Goal: Communication & Community: Answer question/provide support

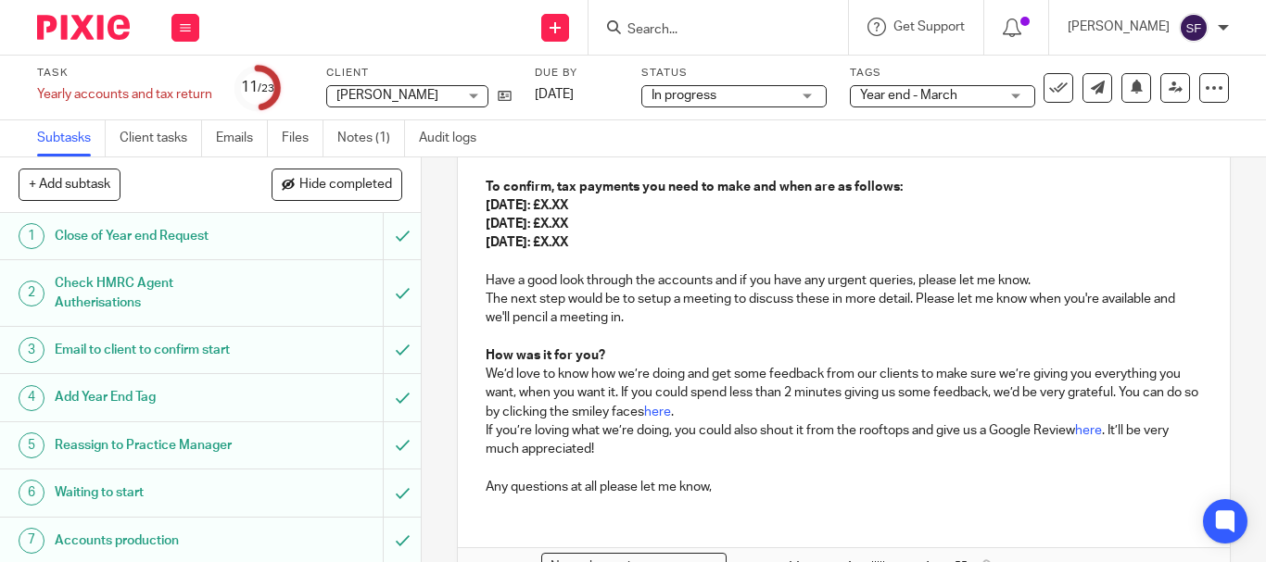
scroll to position [577, 0]
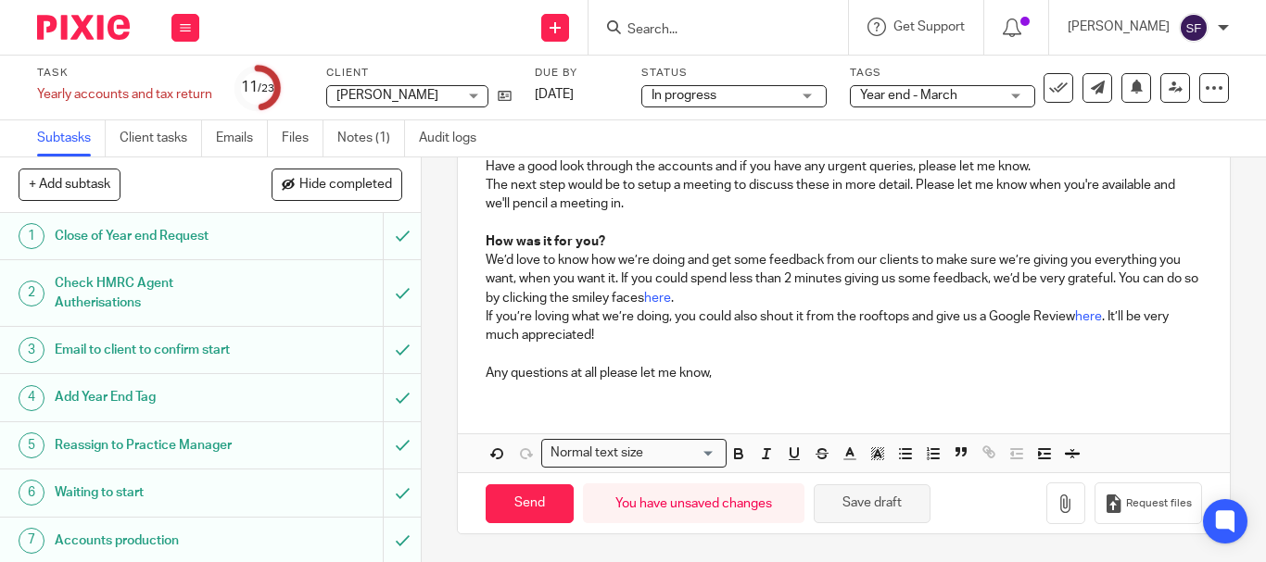
click at [867, 515] on button "Save draft" at bounding box center [872, 505] width 117 height 40
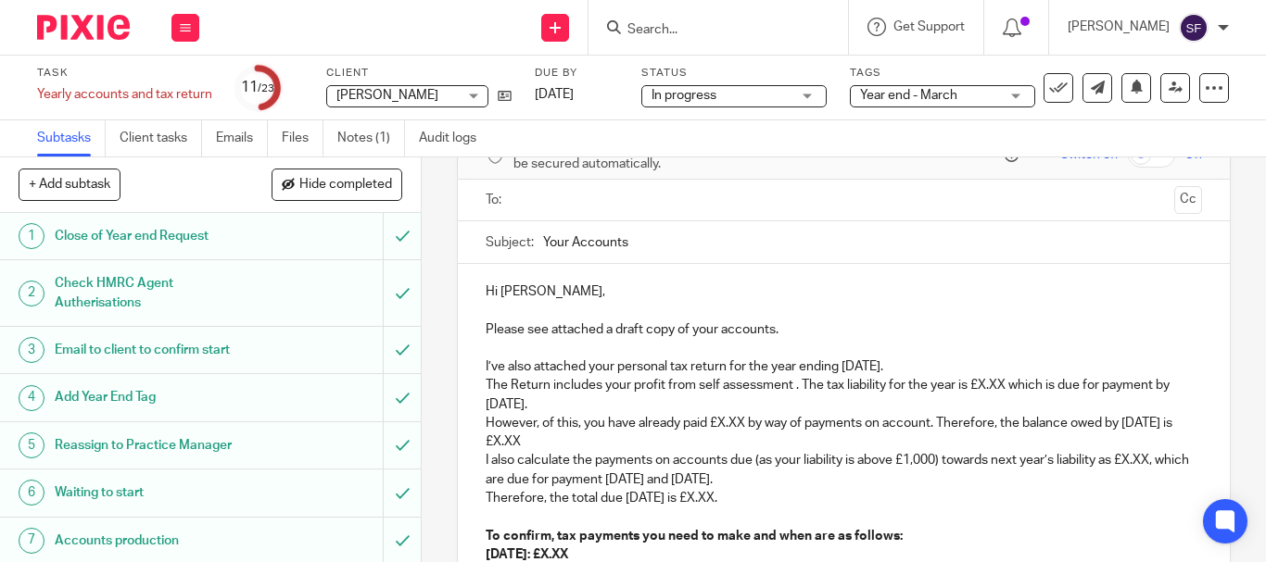
scroll to position [207, 0]
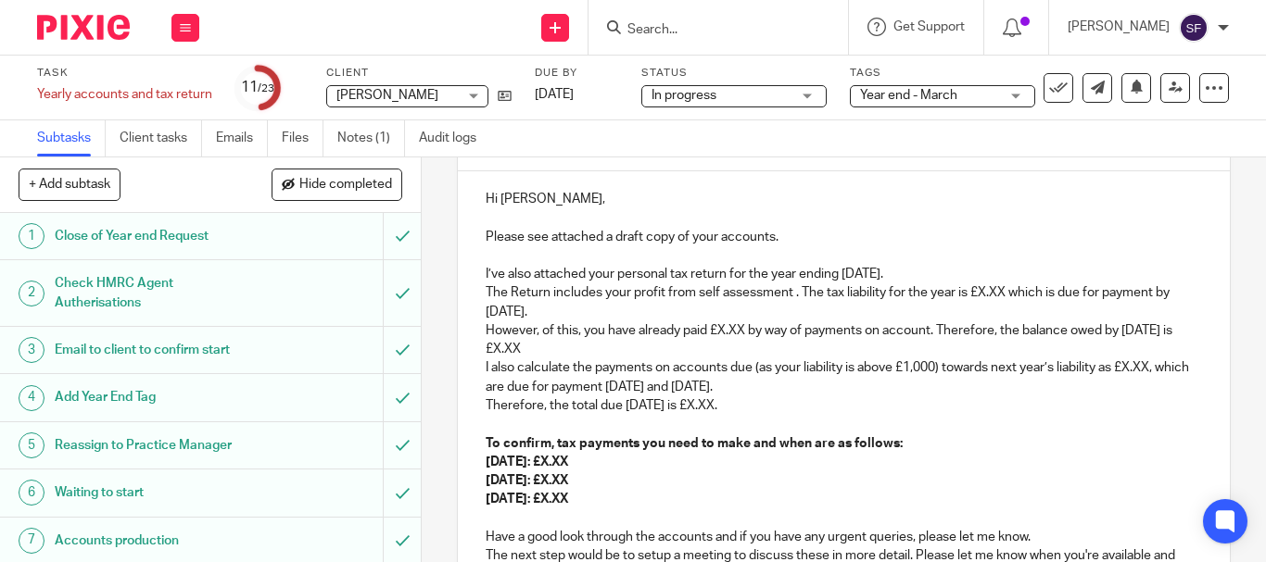
click at [694, 292] on p "The Return includes your profit from self assessment . The tax liability for th…" at bounding box center [844, 303] width 716 height 38
drag, startPoint x: 718, startPoint y: 297, endPoint x: 777, endPoint y: 297, distance: 59.3
click at [777, 297] on p "The Return includes your profit from self assessment . The tax liability for th…" at bounding box center [844, 303] width 716 height 38
click at [835, 277] on p "I’ve also attached your personal tax return for the year ending [DATE]." at bounding box center [844, 274] width 716 height 19
click at [740, 302] on p "The Return includes your profit from self emplment . The tax liability for the …" at bounding box center [844, 303] width 716 height 38
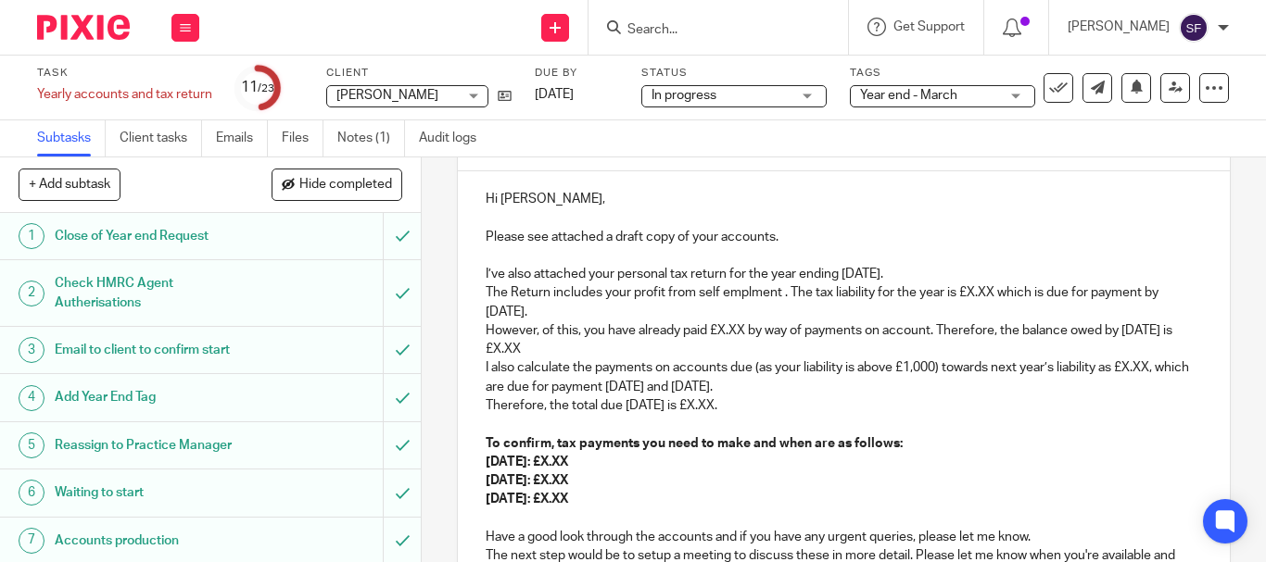
click at [749, 292] on p "The Return includes your profit from self emplment . The tax liability for the …" at bounding box center [844, 303] width 716 height 38
click at [775, 303] on p "The Return includes your profit from self employment . The tax liability for th…" at bounding box center [844, 303] width 716 height 38
drag, startPoint x: 976, startPoint y: 293, endPoint x: 990, endPoint y: 288, distance: 14.7
click at [996, 288] on p "The Return includes your profit from self employment . The tax liability for th…" at bounding box center [844, 303] width 716 height 38
click at [1034, 297] on p "The Return includes your profit from self employment . The tax liability for th…" at bounding box center [844, 303] width 716 height 38
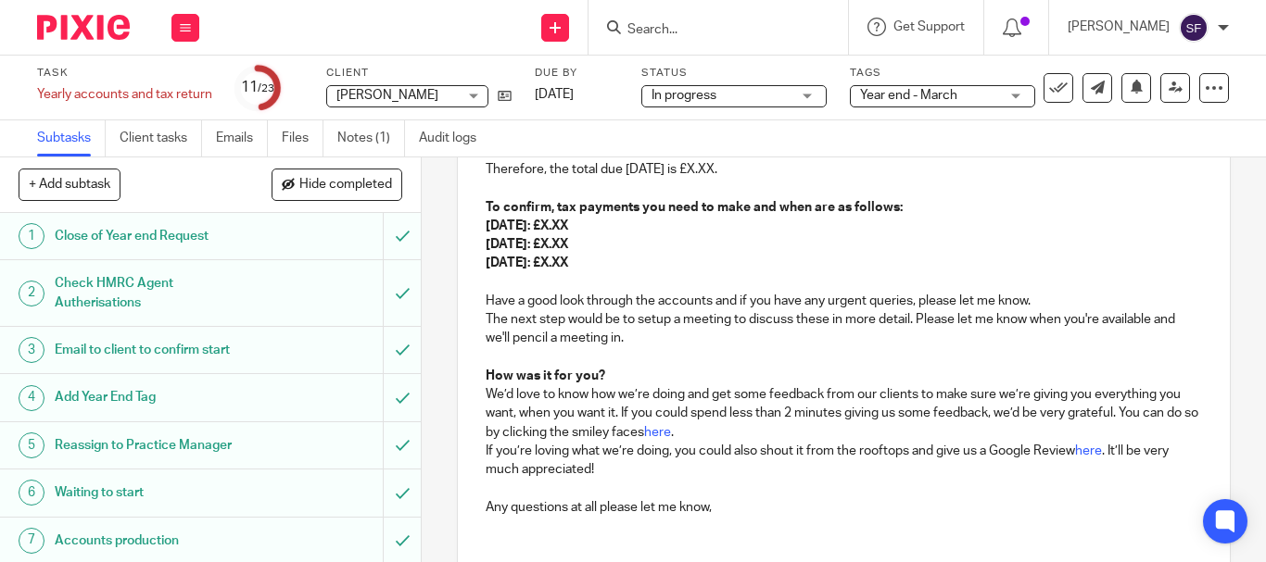
scroll to position [577, 0]
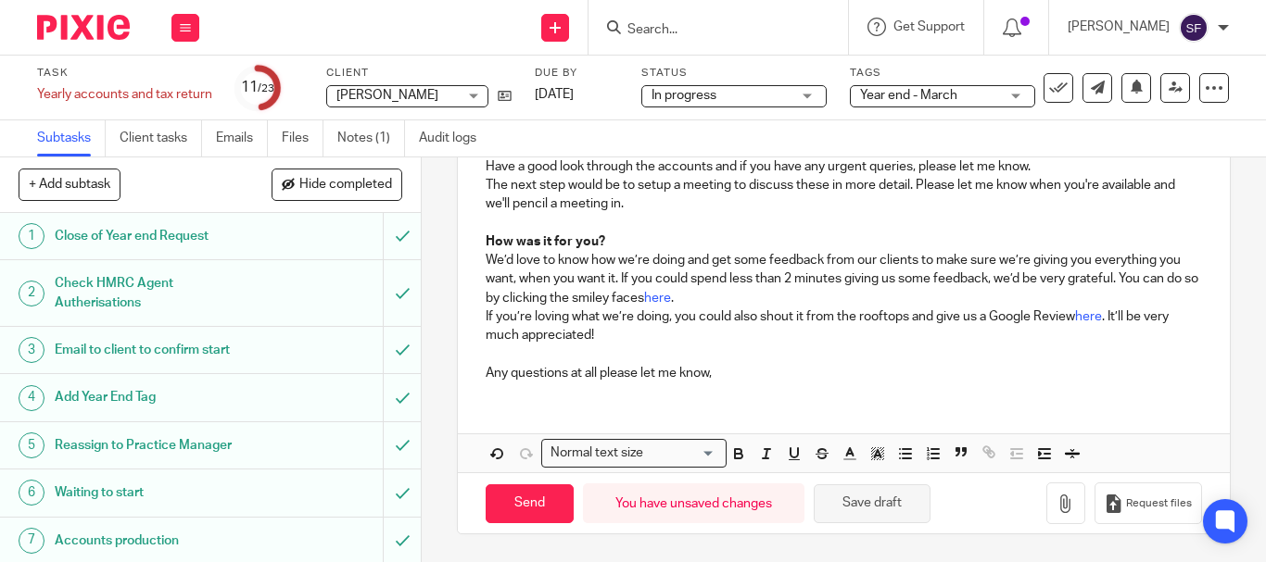
click at [904, 505] on button "Save draft" at bounding box center [872, 505] width 117 height 40
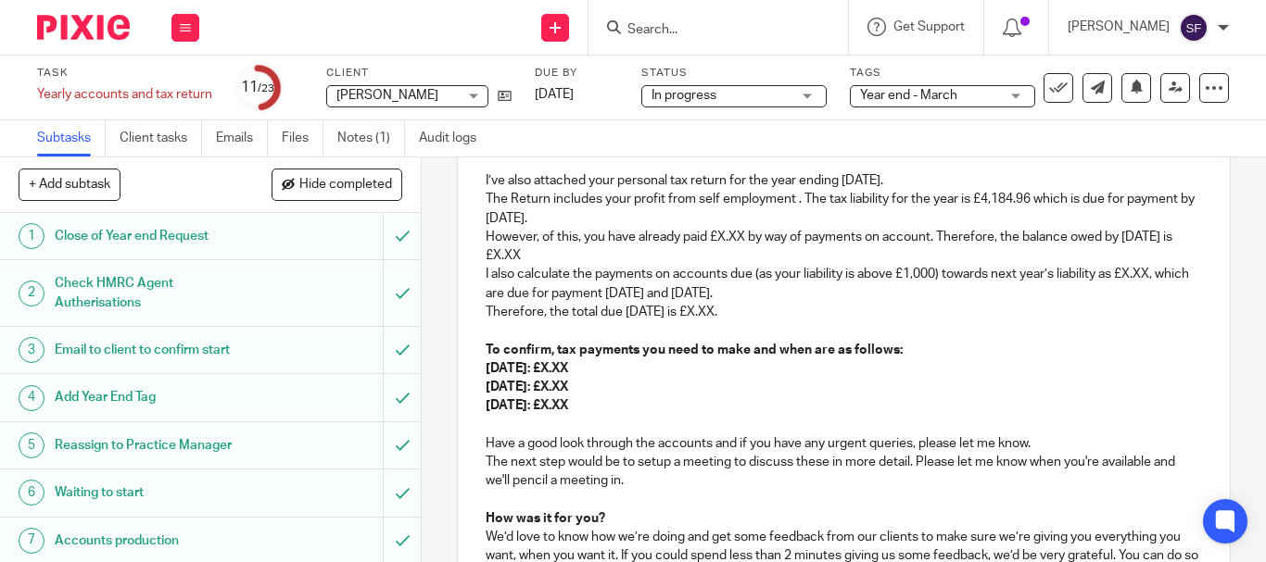
scroll to position [299, 0]
drag, startPoint x: 716, startPoint y: 238, endPoint x: 740, endPoint y: 244, distance: 24.7
click at [740, 244] on p "However, of this, you have already paid £X.XX by way of payments on account. Th…" at bounding box center [844, 248] width 716 height 38
click at [718, 241] on p "However, of this, you have already paid £(4,356.08 by way of payments on accoun…" at bounding box center [844, 248] width 716 height 38
drag, startPoint x: 587, startPoint y: 259, endPoint x: 617, endPoint y: 259, distance: 30.6
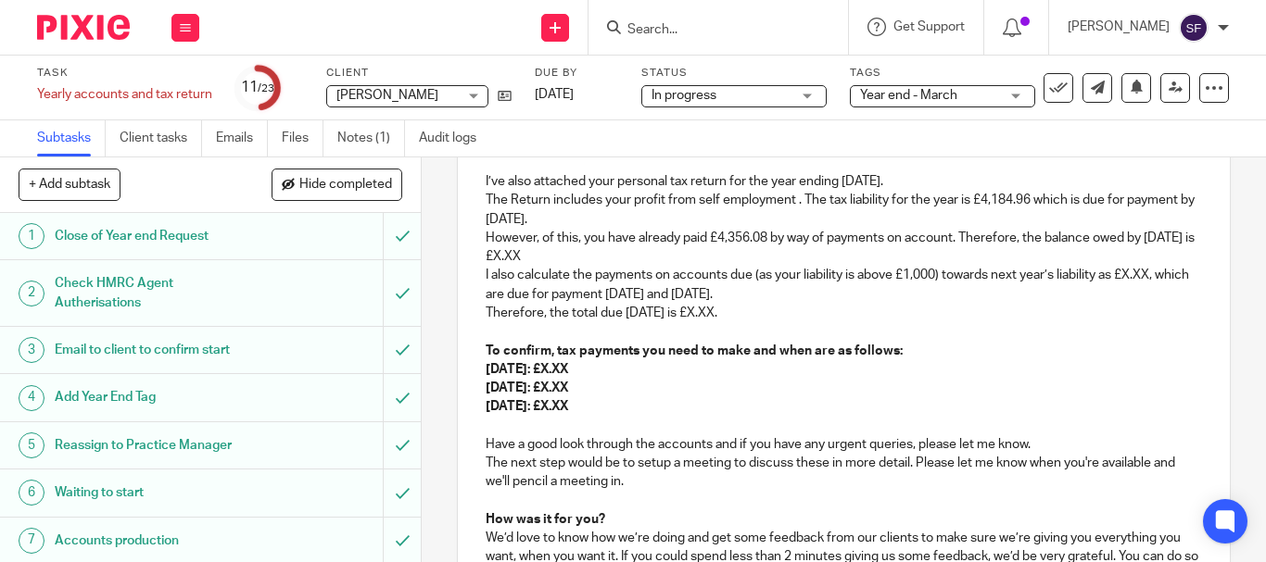
click at [617, 259] on p "However, of this, you have already paid £4,356.08 by way of payments on account…" at bounding box center [844, 248] width 716 height 38
click at [575, 257] on p "However, of this, you have already paid £4,356.08 by way of payments on account…" at bounding box center [844, 248] width 716 height 38
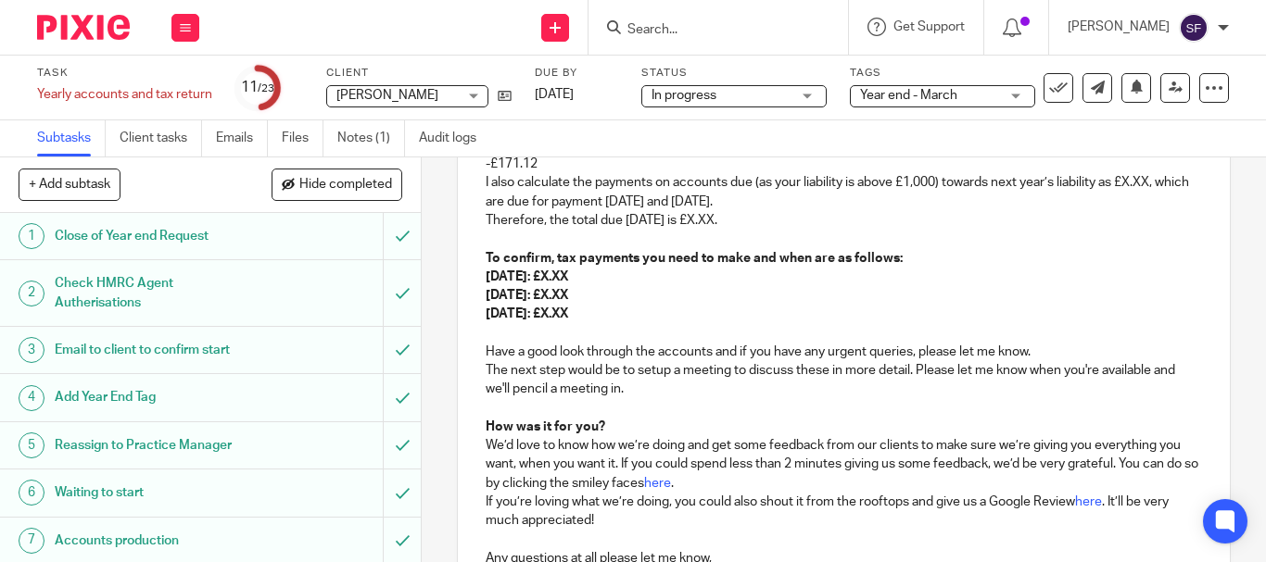
scroll to position [577, 0]
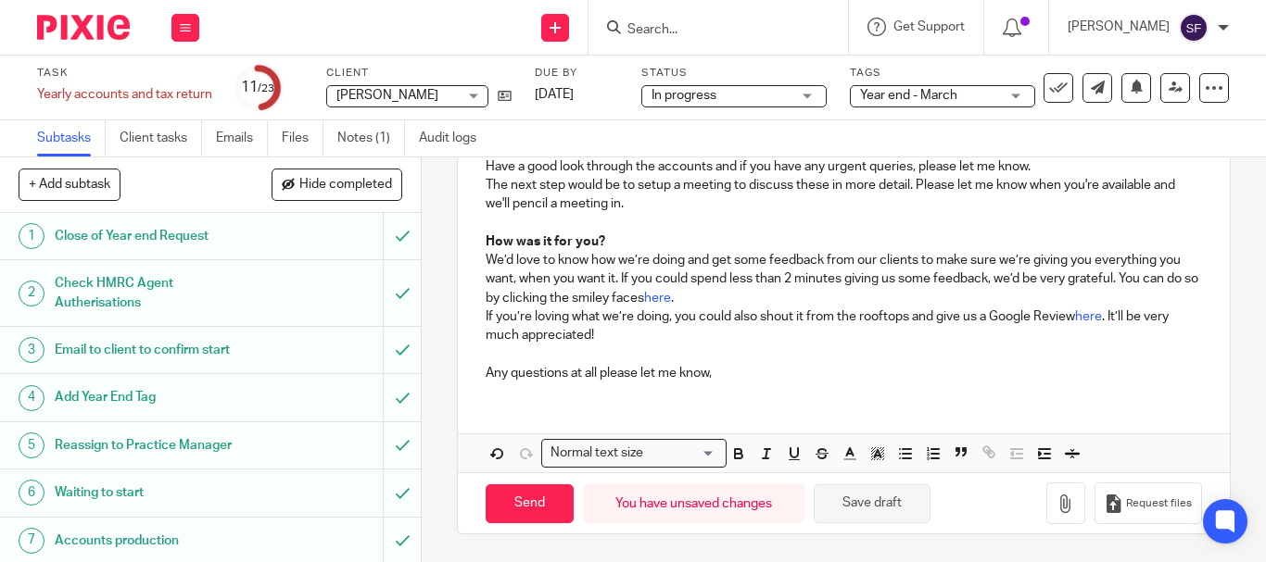
click at [873, 492] on button "Save draft" at bounding box center [872, 505] width 117 height 40
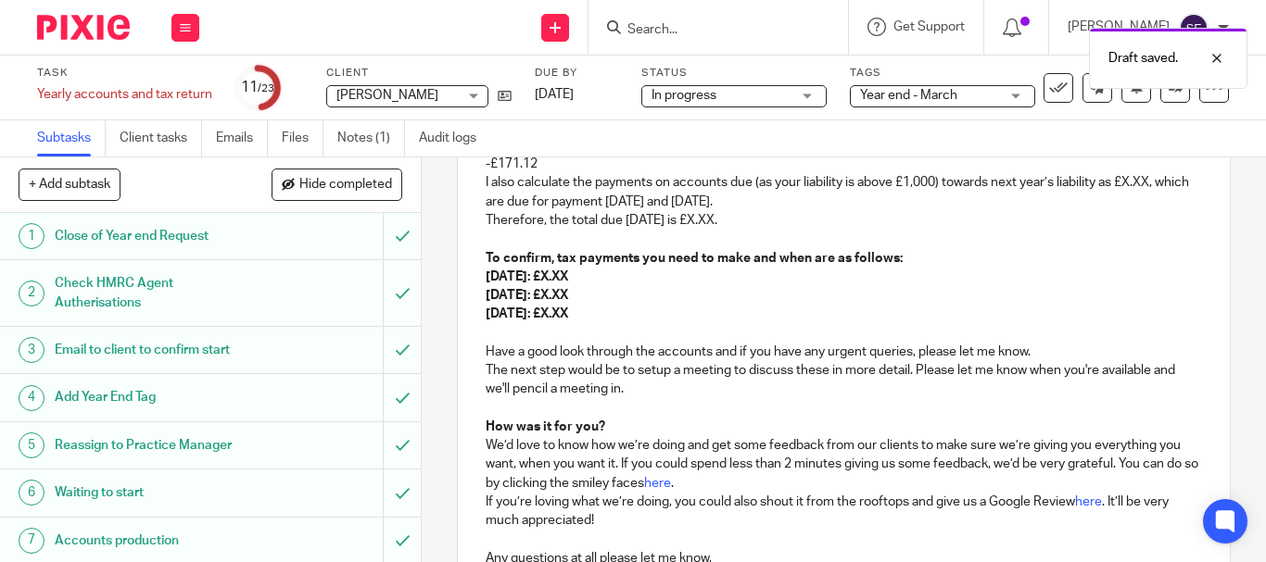
scroll to position [299, 0]
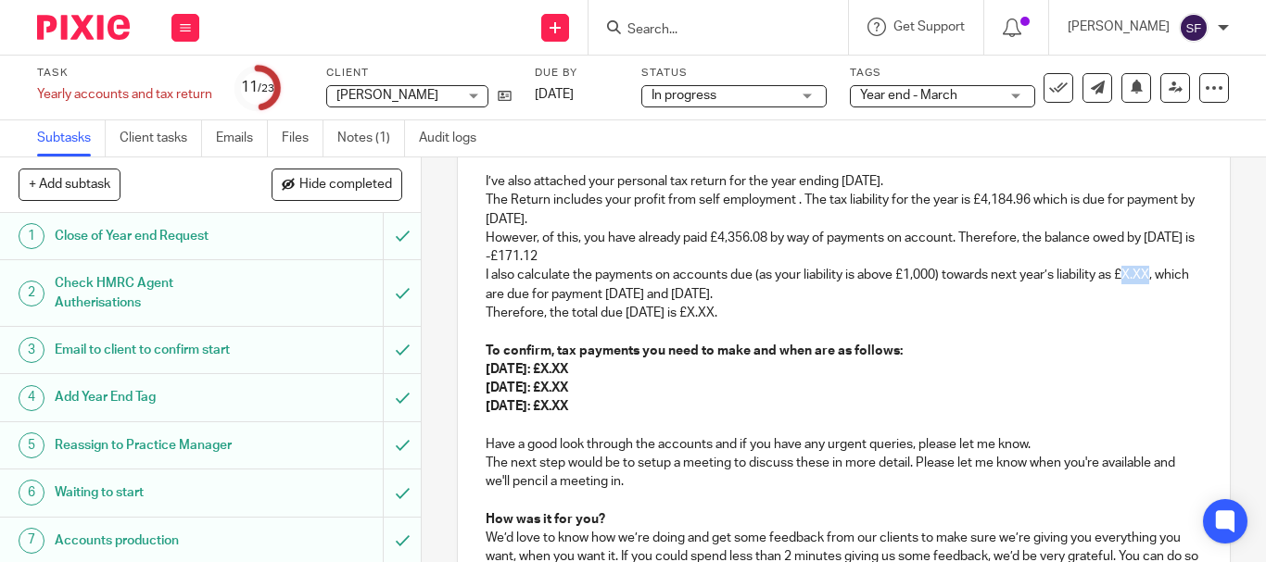
drag, startPoint x: 1125, startPoint y: 275, endPoint x: 1154, endPoint y: 278, distance: 28.9
click at [1154, 278] on p "I also calculate the payments on accounts due (as your liability is above £1,00…" at bounding box center [844, 285] width 716 height 38
drag, startPoint x: 1156, startPoint y: 275, endPoint x: 1193, endPoint y: 310, distance: 50.5
click at [1203, 311] on div "Hi [PERSON_NAME], Please see attached a draft copy of your accounts. I’ve also …" at bounding box center [844, 377] width 772 height 596
drag, startPoint x: 1127, startPoint y: 277, endPoint x: 1151, endPoint y: 275, distance: 24.2
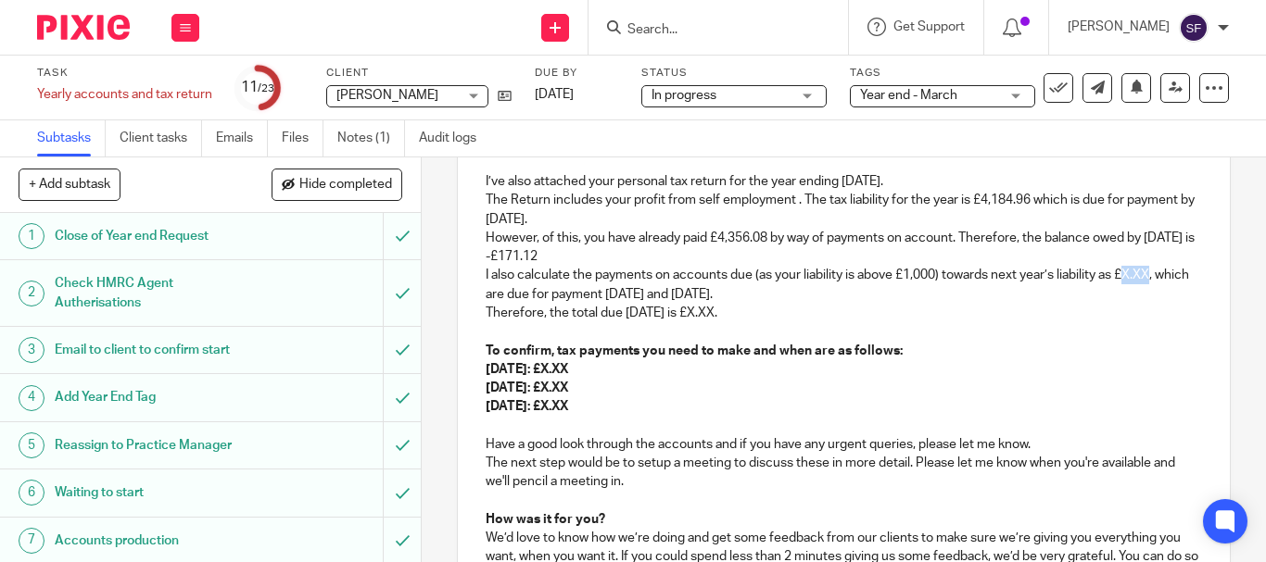
click at [1151, 275] on p "I also calculate the payments on accounts due (as your liability is above £1,00…" at bounding box center [844, 285] width 716 height 38
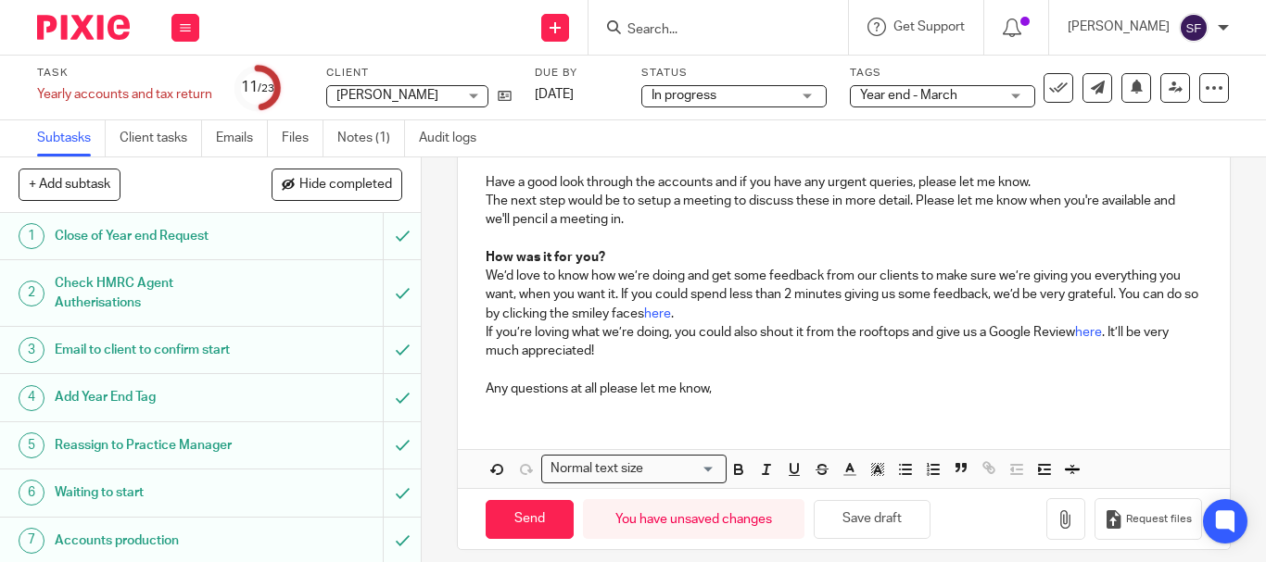
scroll to position [577, 0]
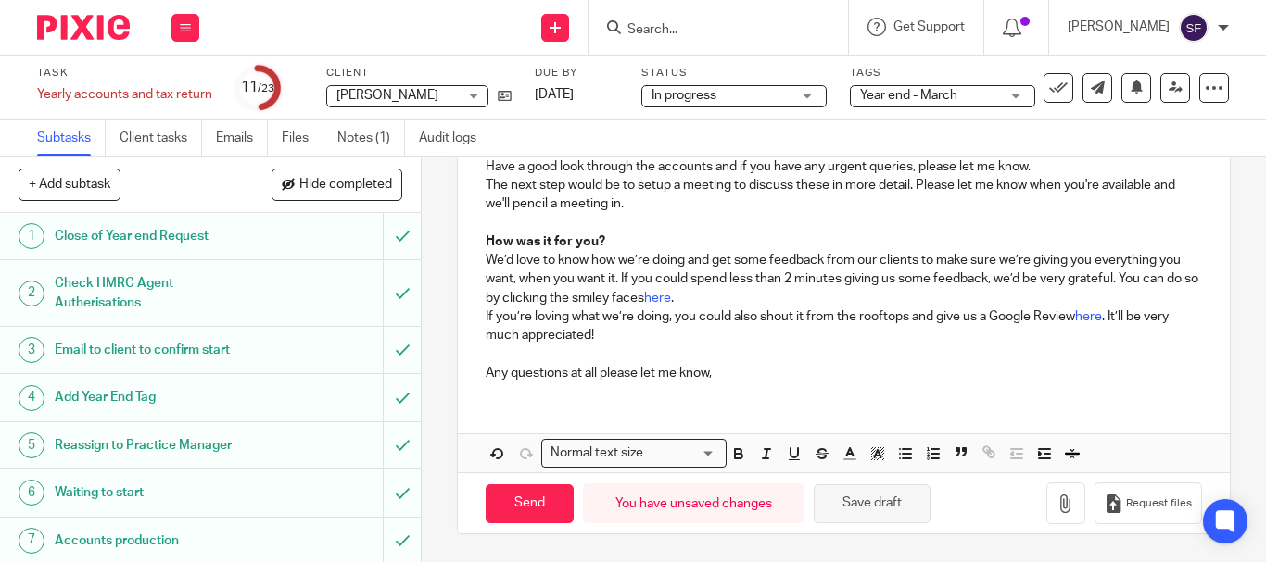
click at [878, 507] on button "Save draft" at bounding box center [872, 505] width 117 height 40
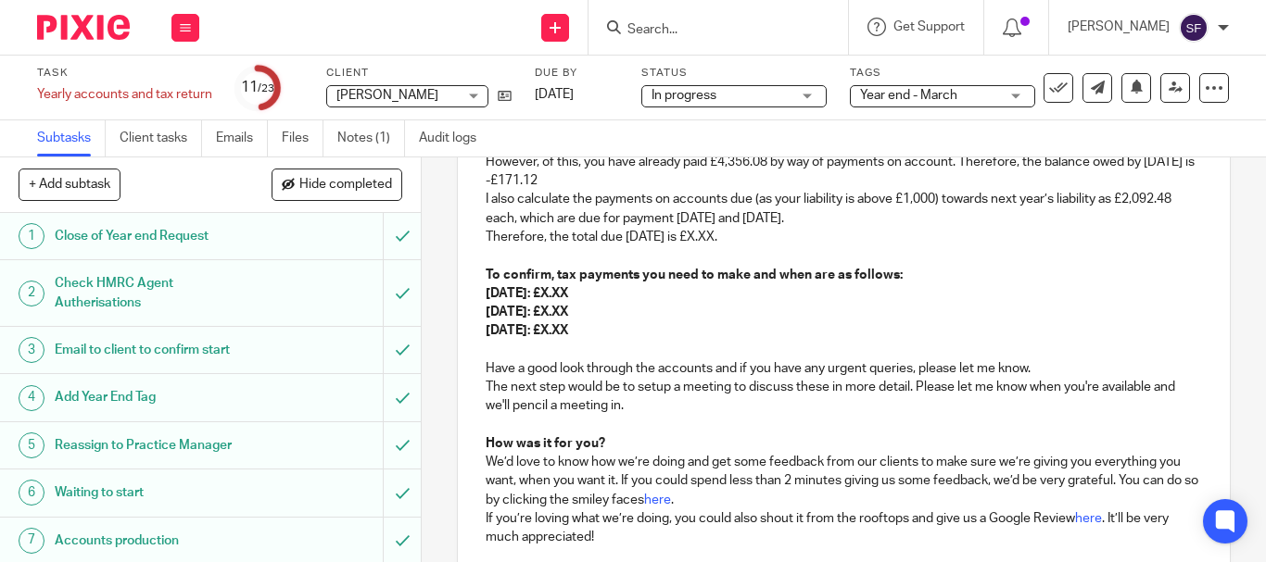
scroll to position [299, 0]
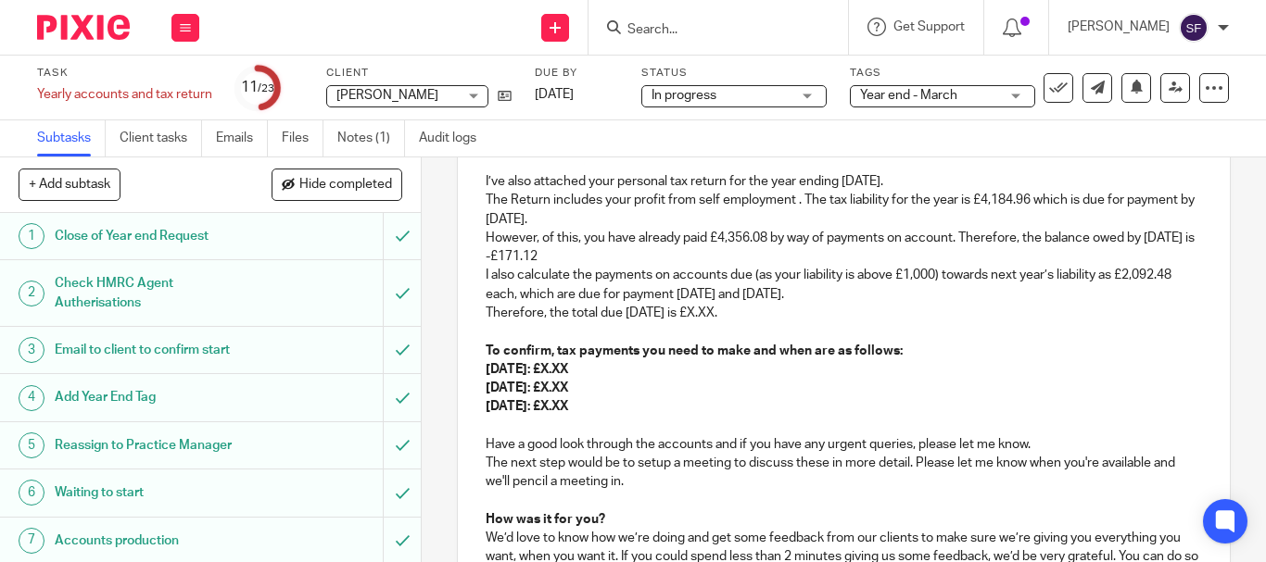
drag, startPoint x: 575, startPoint y: 406, endPoint x: 608, endPoint y: 405, distance: 33.4
click at [608, 405] on p "[DATE]: £X.XX" at bounding box center [844, 407] width 716 height 19
drag, startPoint x: 607, startPoint y: 368, endPoint x: 479, endPoint y: 366, distance: 127.9
click at [479, 366] on div "Hi [PERSON_NAME], Please see attached a draft copy of your accounts. I’ve also …" at bounding box center [844, 377] width 772 height 596
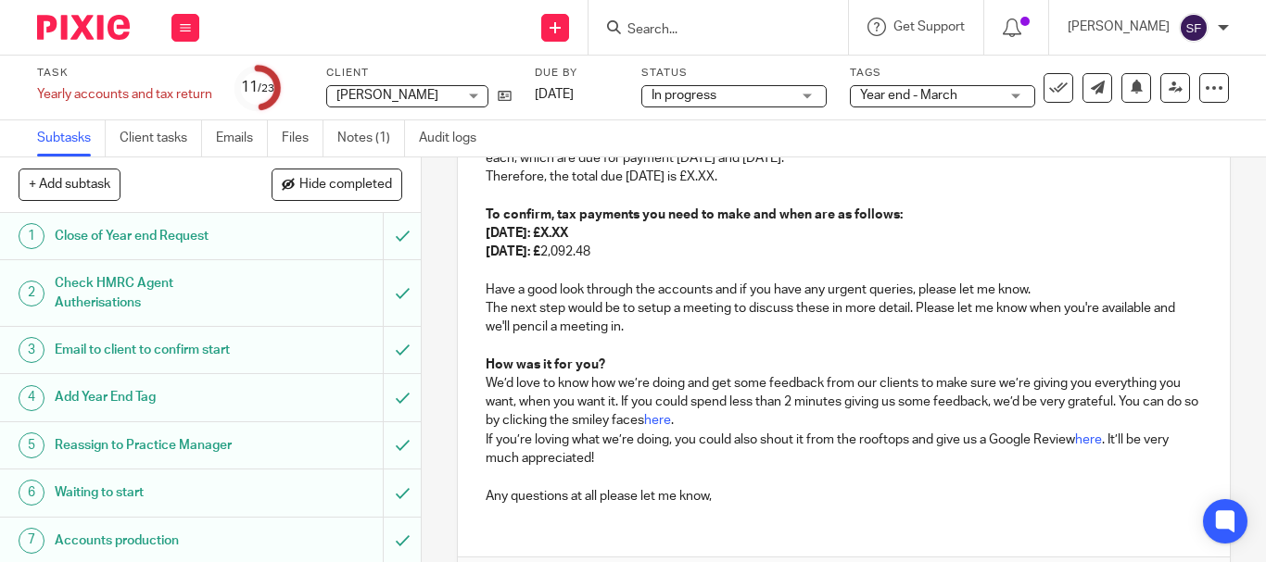
scroll to position [559, 0]
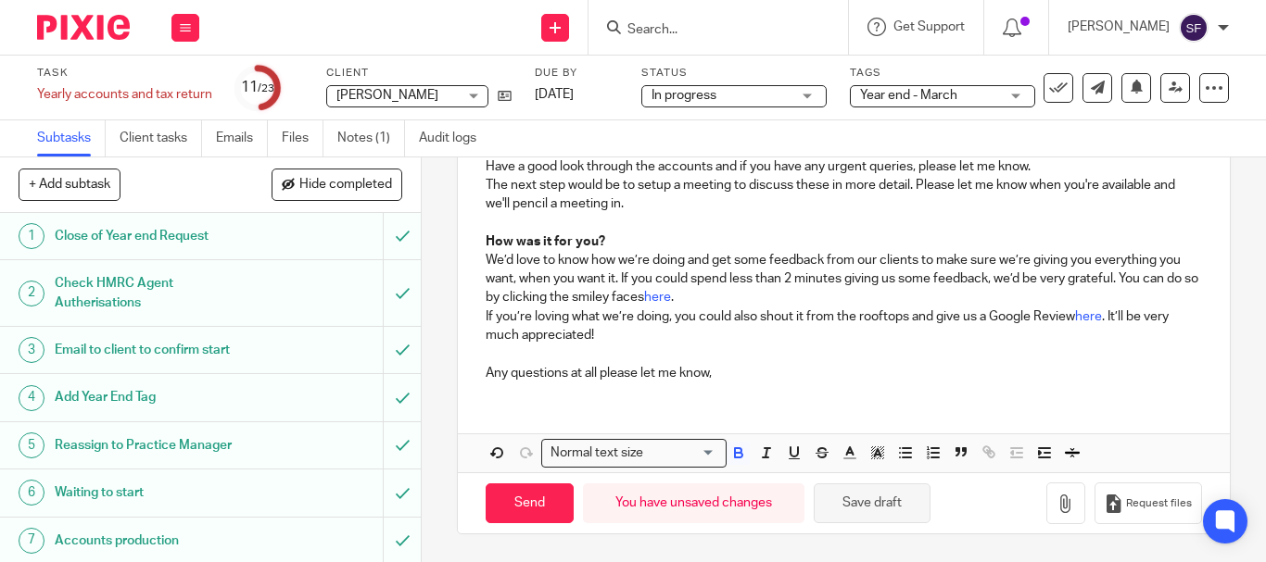
click at [864, 495] on button "Save draft" at bounding box center [872, 504] width 117 height 40
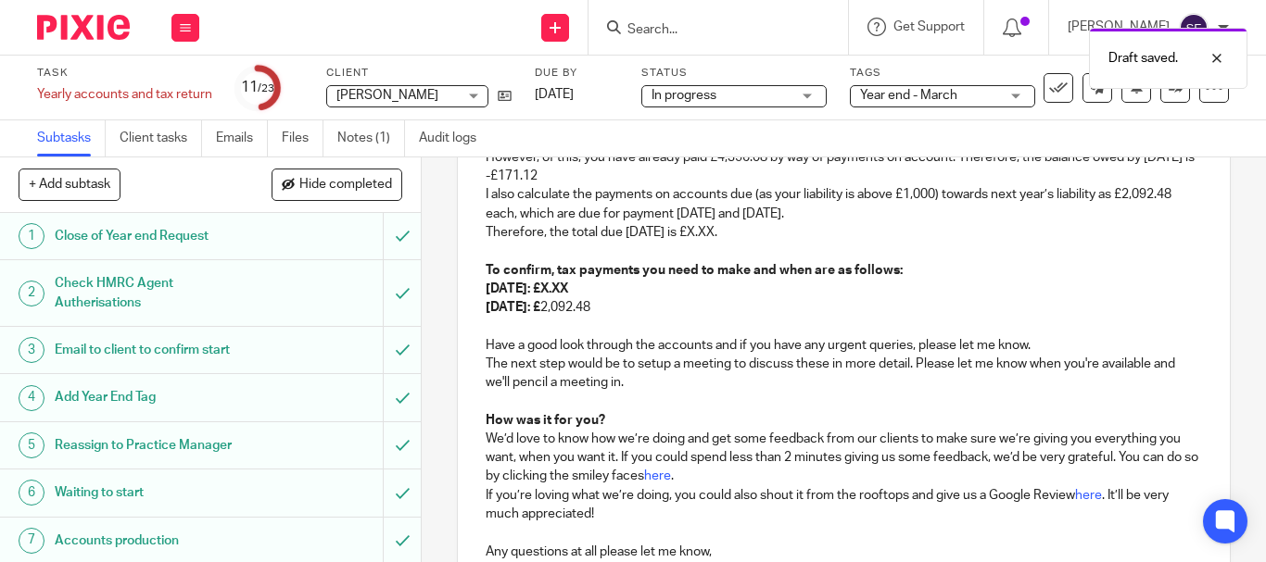
scroll to position [373, 0]
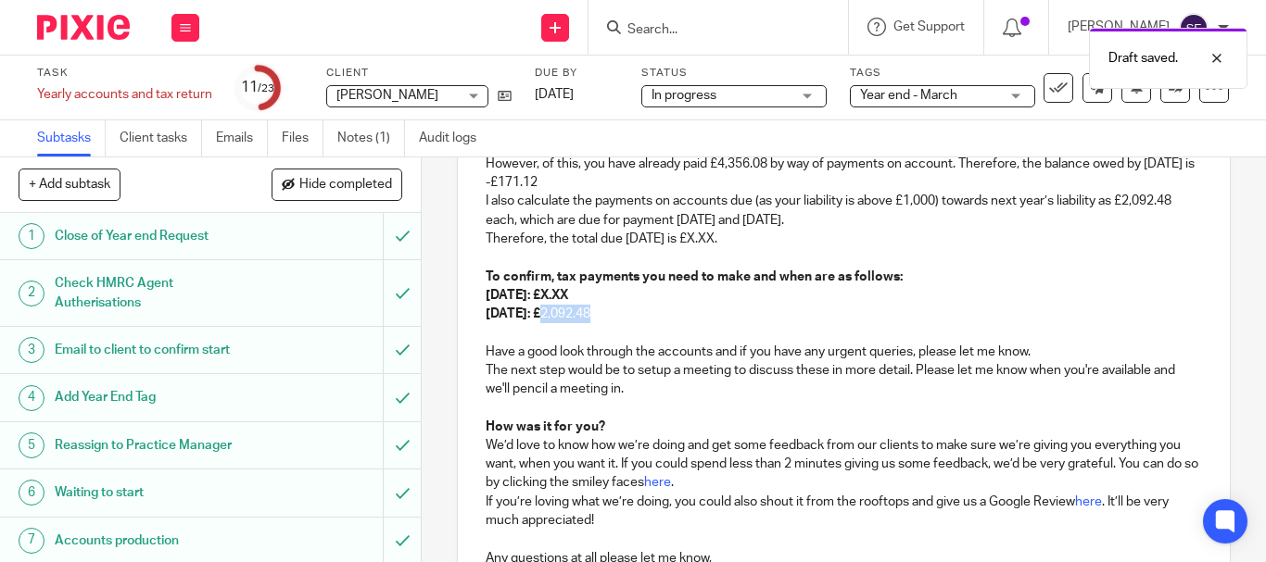
drag, startPoint x: 625, startPoint y: 312, endPoint x: 569, endPoint y: 314, distance: 55.6
click at [569, 314] on p "[DATE]: £ 2,092.48" at bounding box center [844, 314] width 716 height 19
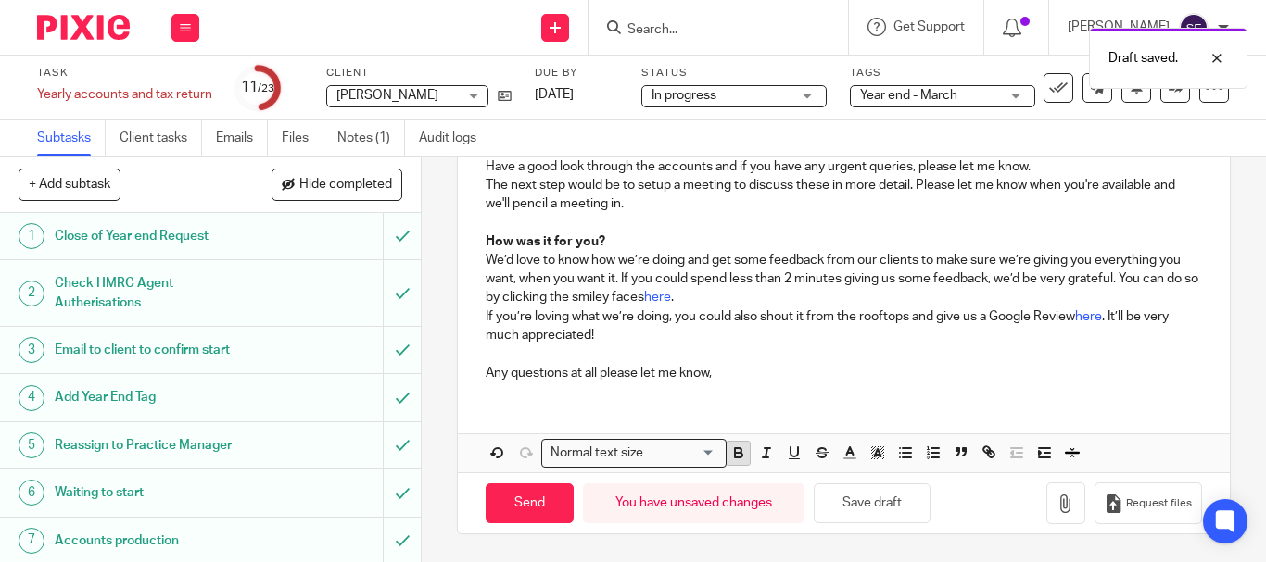
click at [732, 451] on icon "button" at bounding box center [738, 453] width 17 height 17
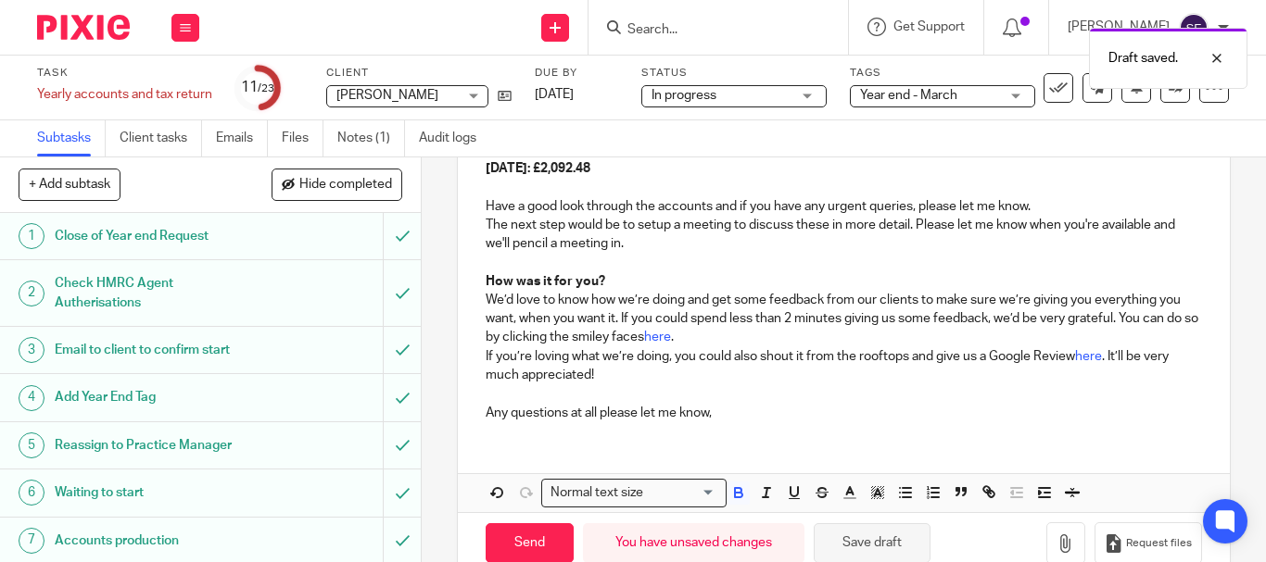
click at [884, 539] on button "Save draft" at bounding box center [872, 544] width 117 height 40
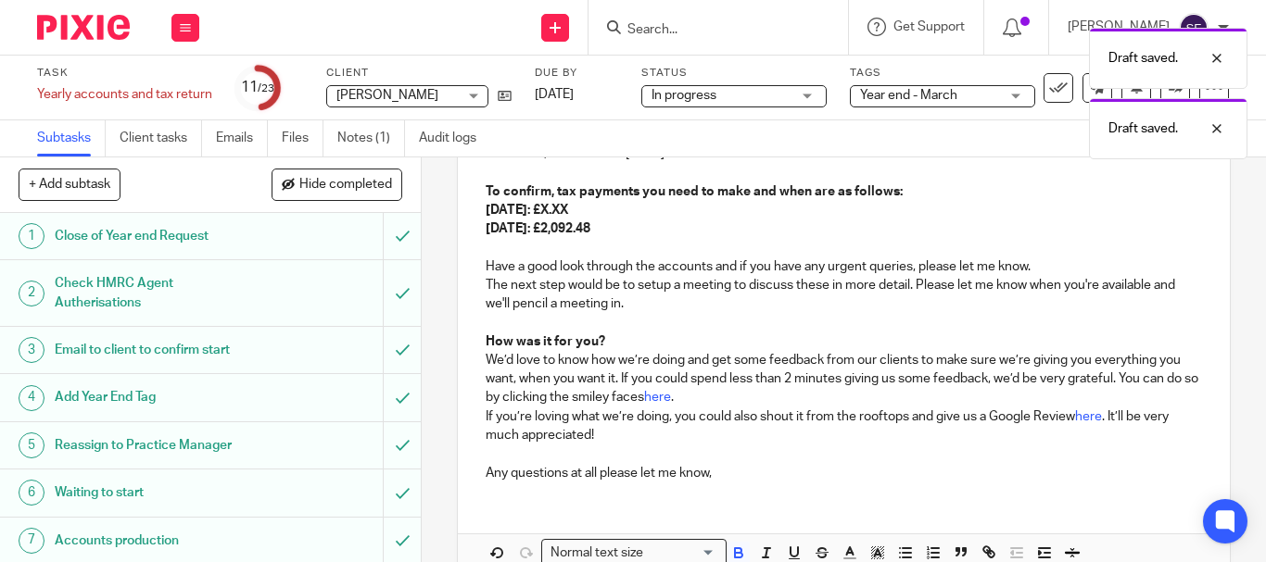
scroll to position [426, 0]
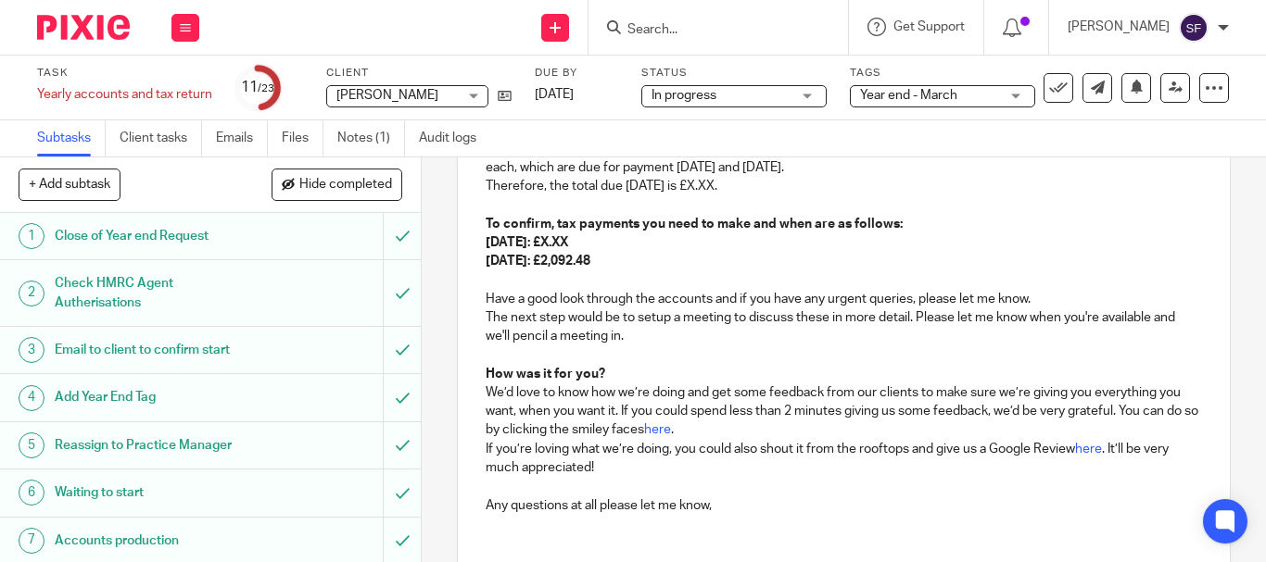
drag, startPoint x: 598, startPoint y: 242, endPoint x: 623, endPoint y: 241, distance: 25.0
click at [568, 241] on strong "[DATE]: £X.XX" at bounding box center [527, 242] width 82 height 13
drag, startPoint x: 754, startPoint y: 190, endPoint x: 778, endPoint y: 192, distance: 24.2
click at [778, 192] on p "Therefore, the total due [DATE] is £X.XX." at bounding box center [844, 186] width 716 height 19
drag, startPoint x: 647, startPoint y: 245, endPoint x: 597, endPoint y: 243, distance: 50.1
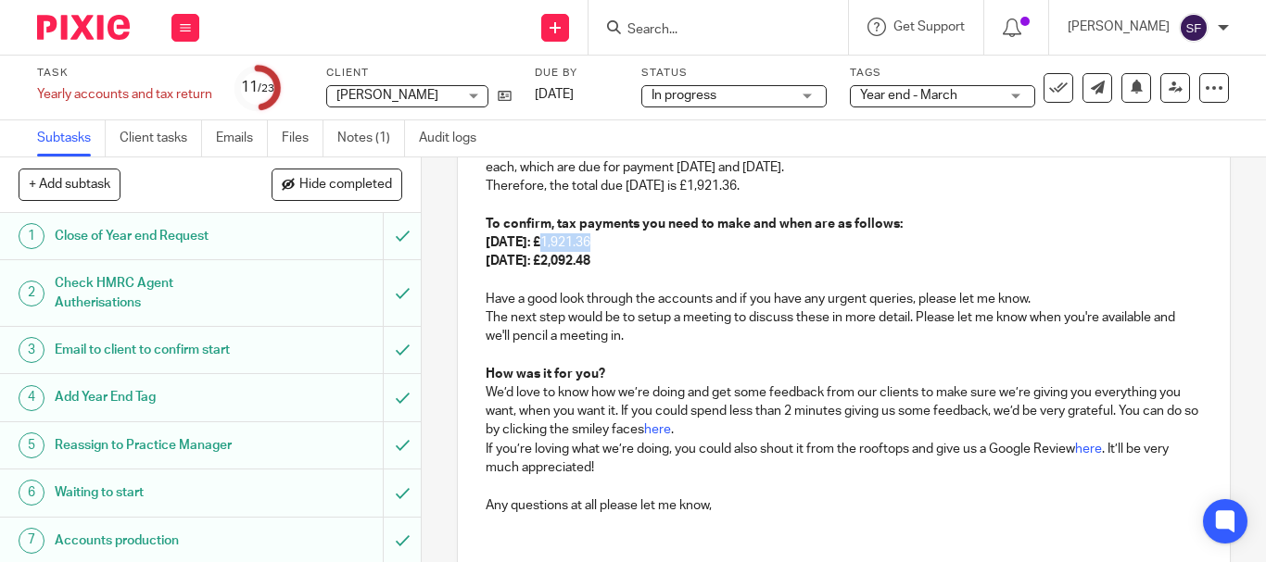
click at [597, 243] on p "[DATE]: £ 1,921.36" at bounding box center [844, 243] width 716 height 19
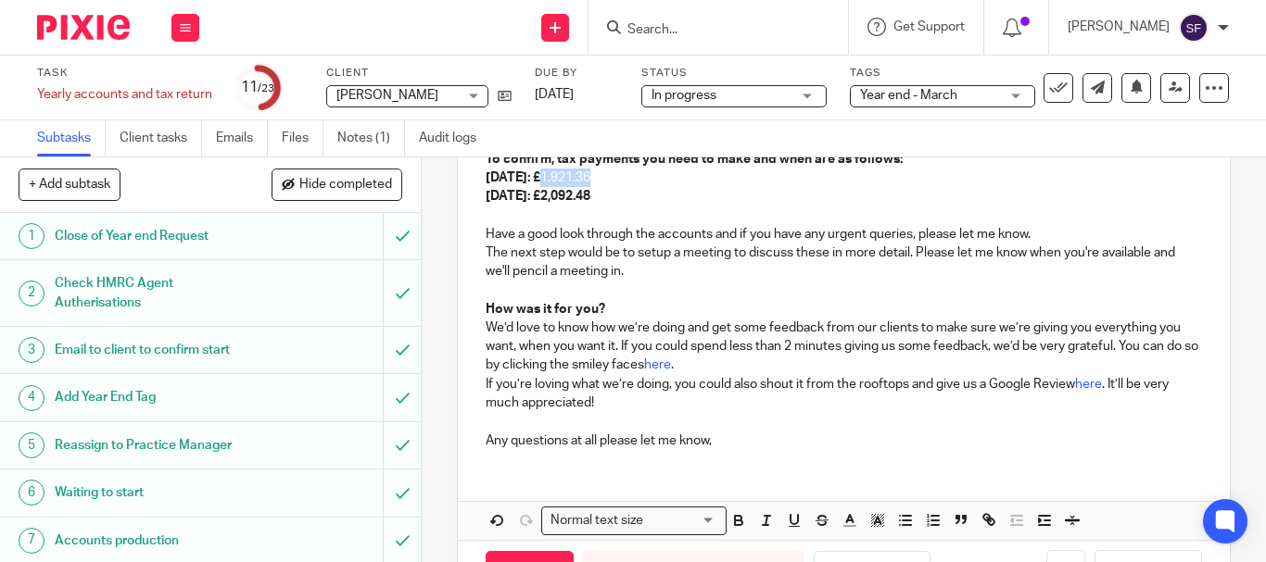
scroll to position [559, 0]
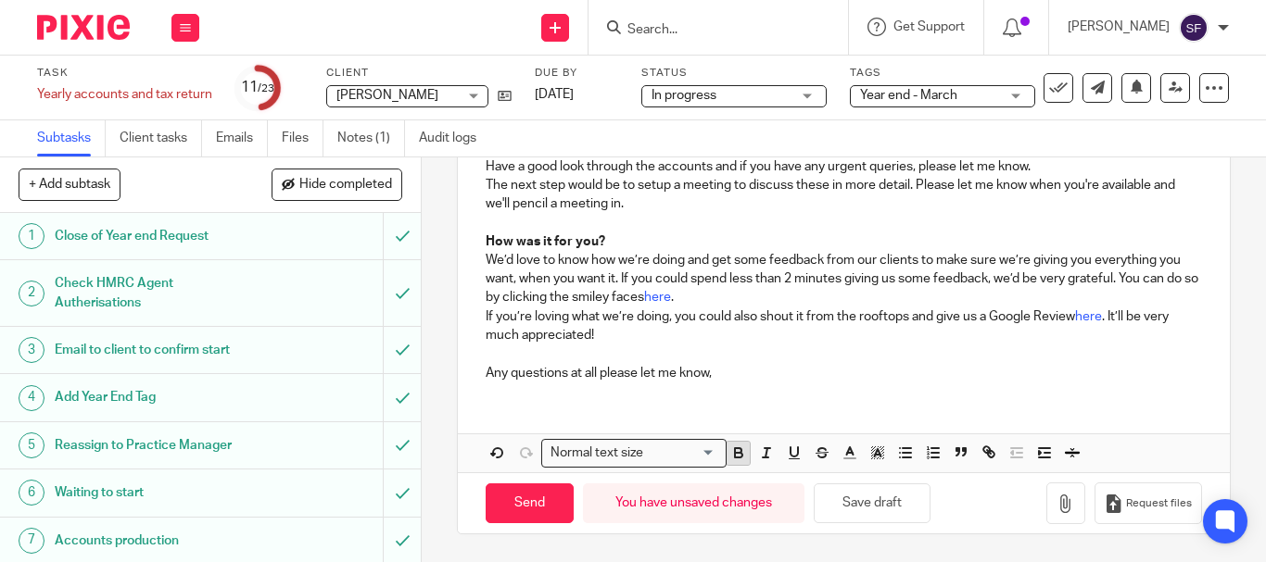
click at [733, 455] on icon "button" at bounding box center [738, 453] width 17 height 17
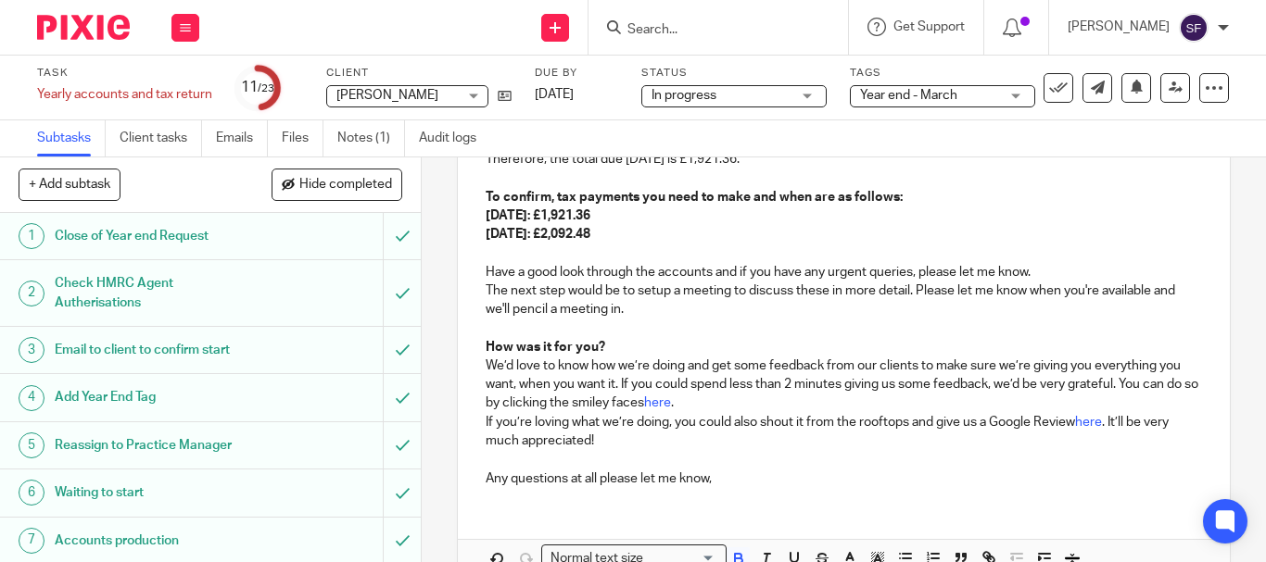
scroll to position [408, 0]
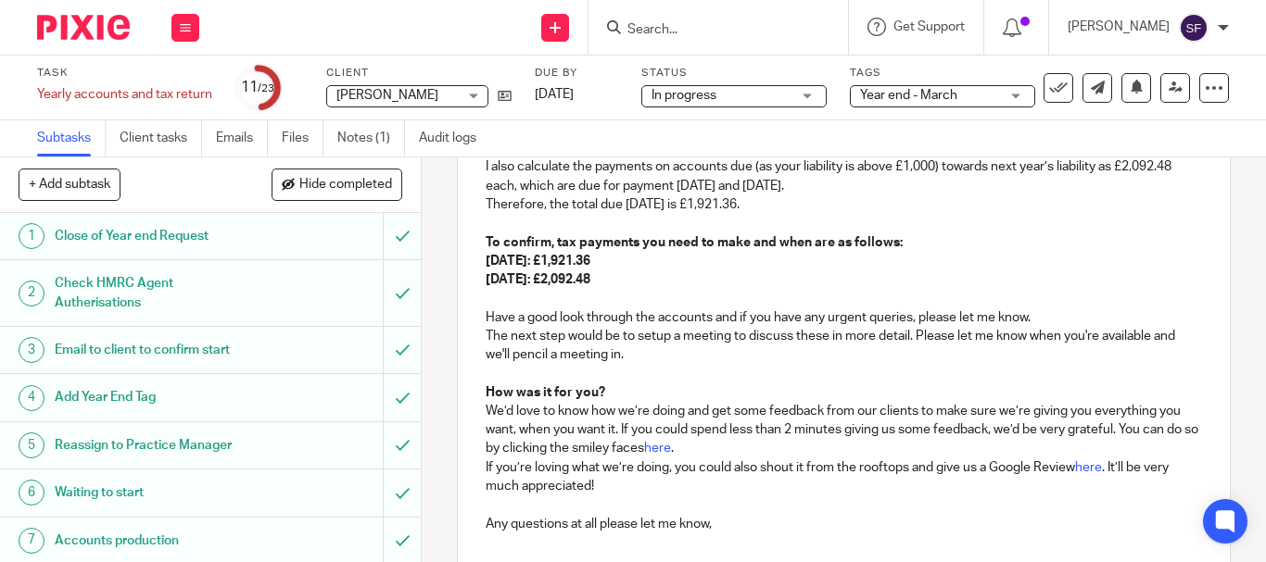
click at [732, 270] on p "[DATE]: £1,921.36" at bounding box center [844, 261] width 716 height 19
drag, startPoint x: 827, startPoint y: 322, endPoint x: 866, endPoint y: 321, distance: 39.0
click at [866, 321] on p "Have a good look through the accounts and if you have any urgent queries, pleas…" at bounding box center [844, 318] width 716 height 19
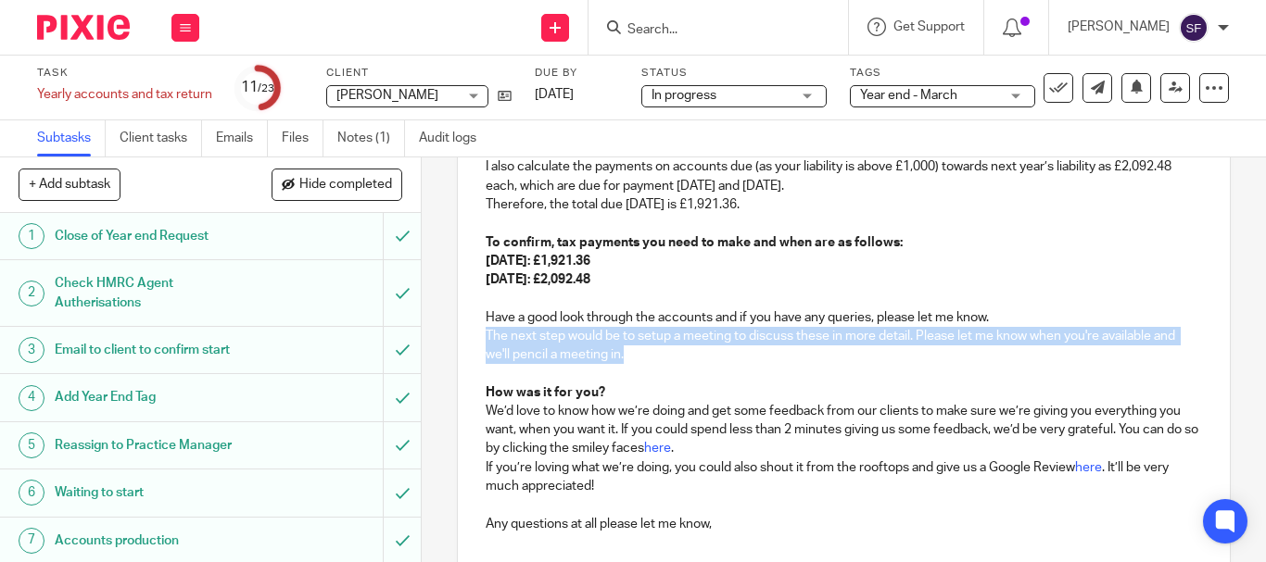
drag, startPoint x: 622, startPoint y: 363, endPoint x: 433, endPoint y: 331, distance: 191.8
click at [433, 331] on div "12 Email draft accounts to client and arrange meeting to discuss queries Manual…" at bounding box center [844, 360] width 844 height 405
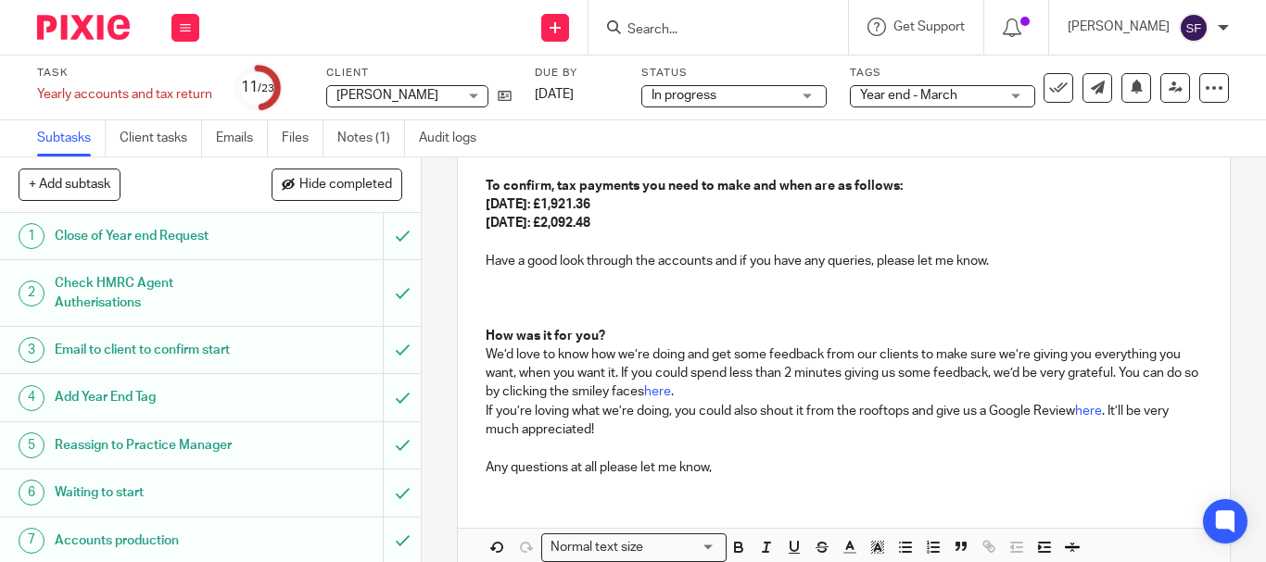
scroll to position [559, 0]
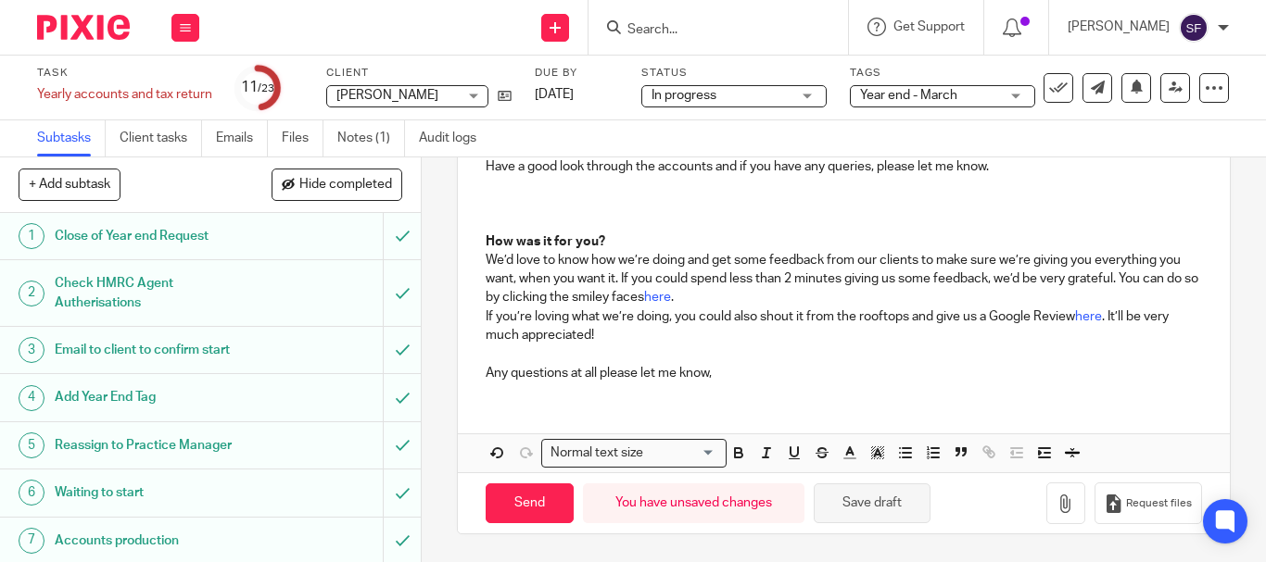
click at [876, 512] on button "Save draft" at bounding box center [872, 504] width 117 height 40
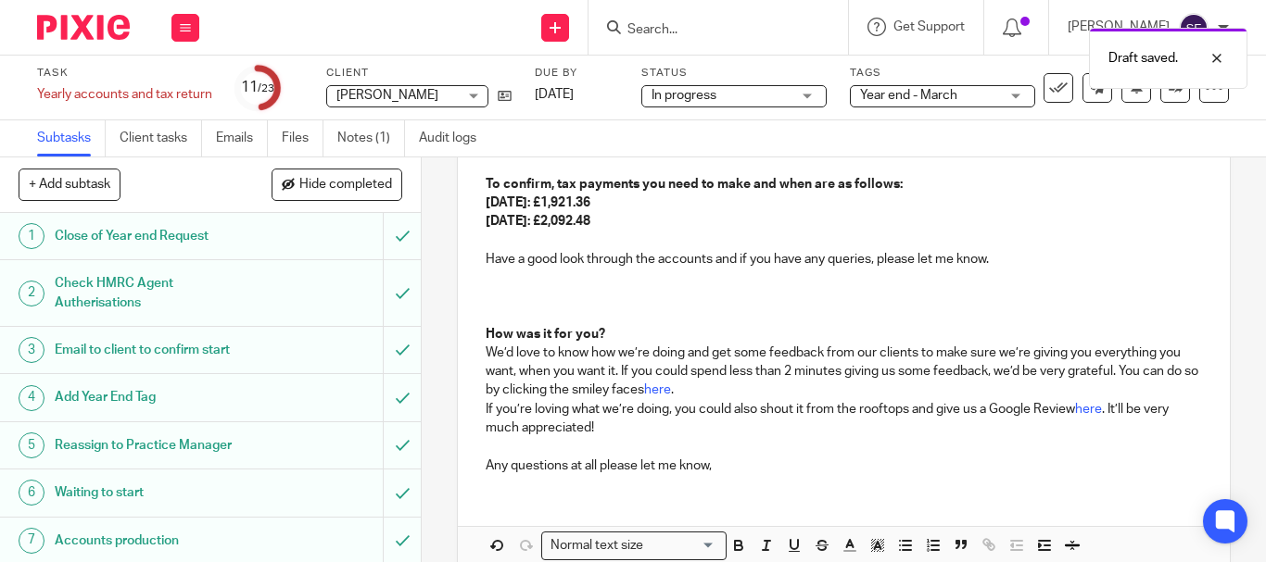
click at [526, 302] on p at bounding box center [844, 296] width 716 height 19
click at [521, 297] on p "[DEMOGRAPHIC_DATA]" at bounding box center [844, 296] width 716 height 19
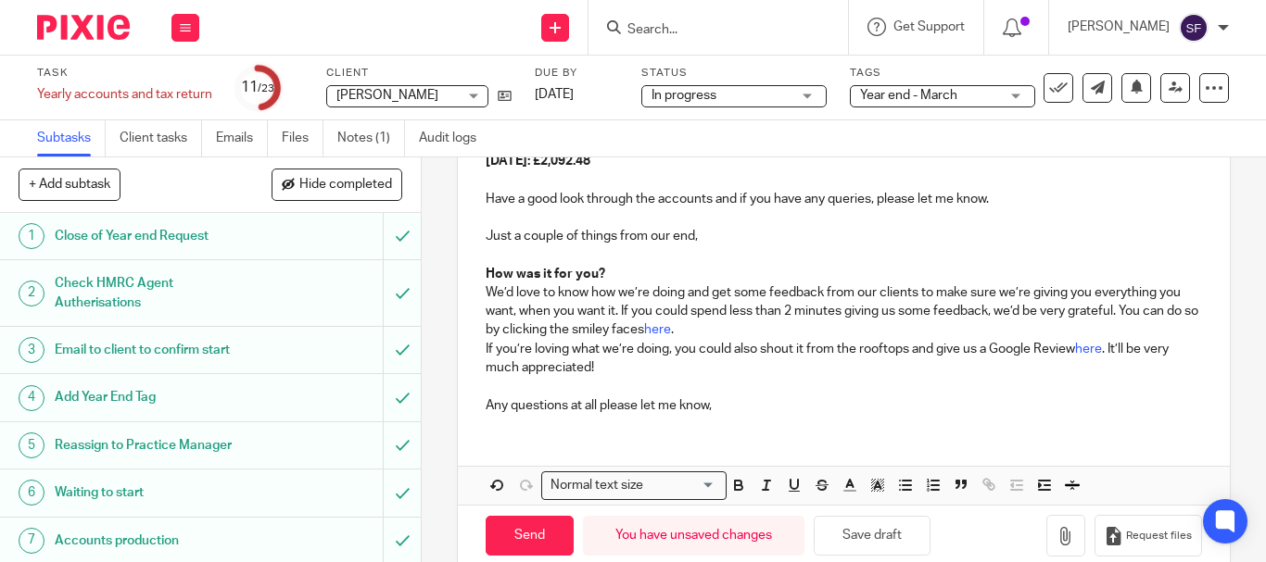
scroll to position [559, 0]
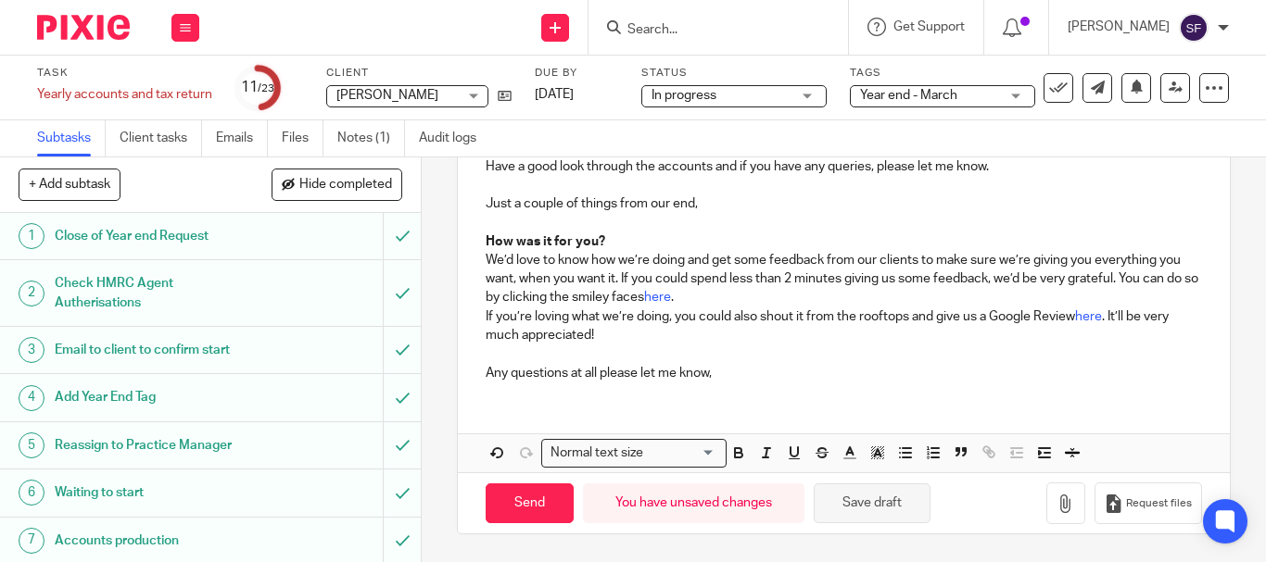
click at [858, 496] on button "Save draft" at bounding box center [872, 504] width 117 height 40
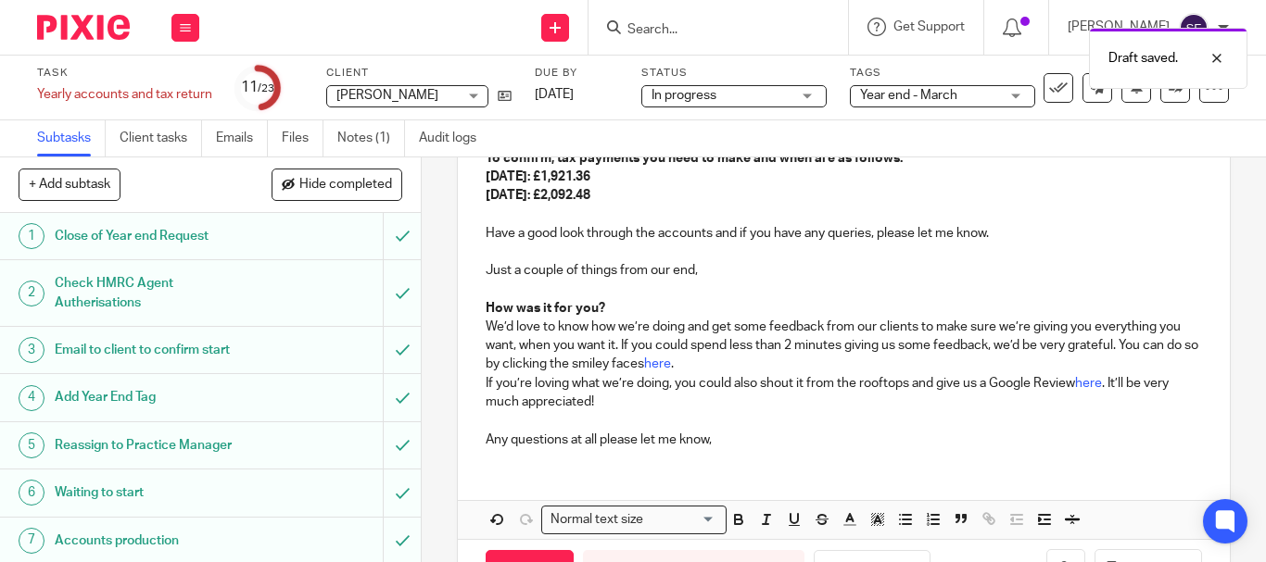
scroll to position [466, 0]
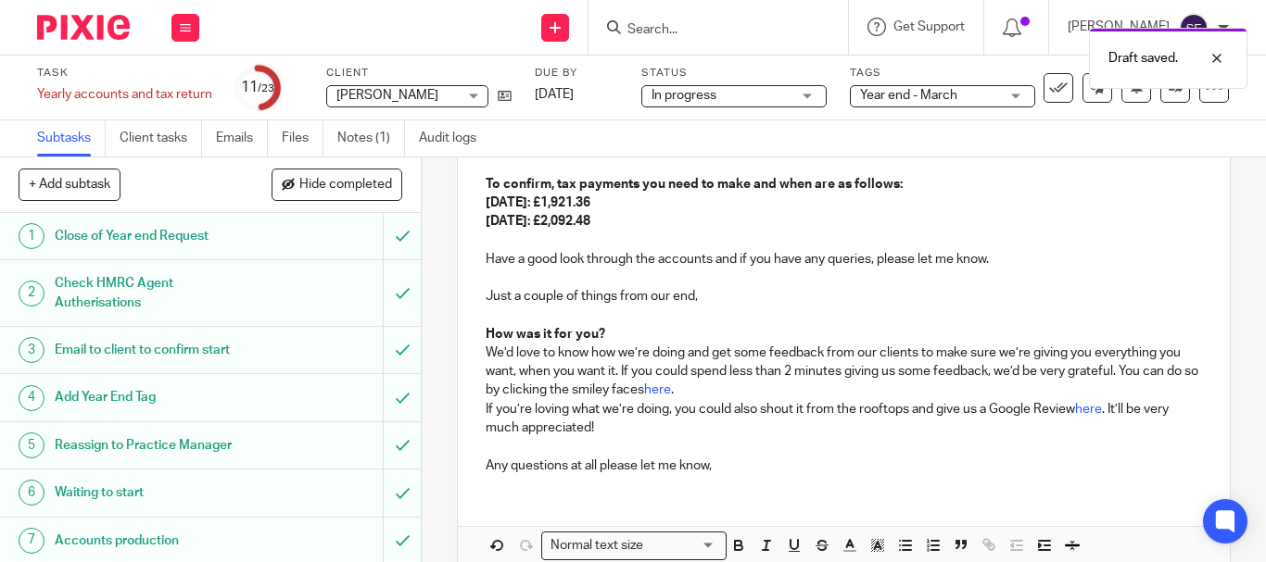
click at [743, 303] on p "Just a couple of things from our end," at bounding box center [844, 296] width 716 height 19
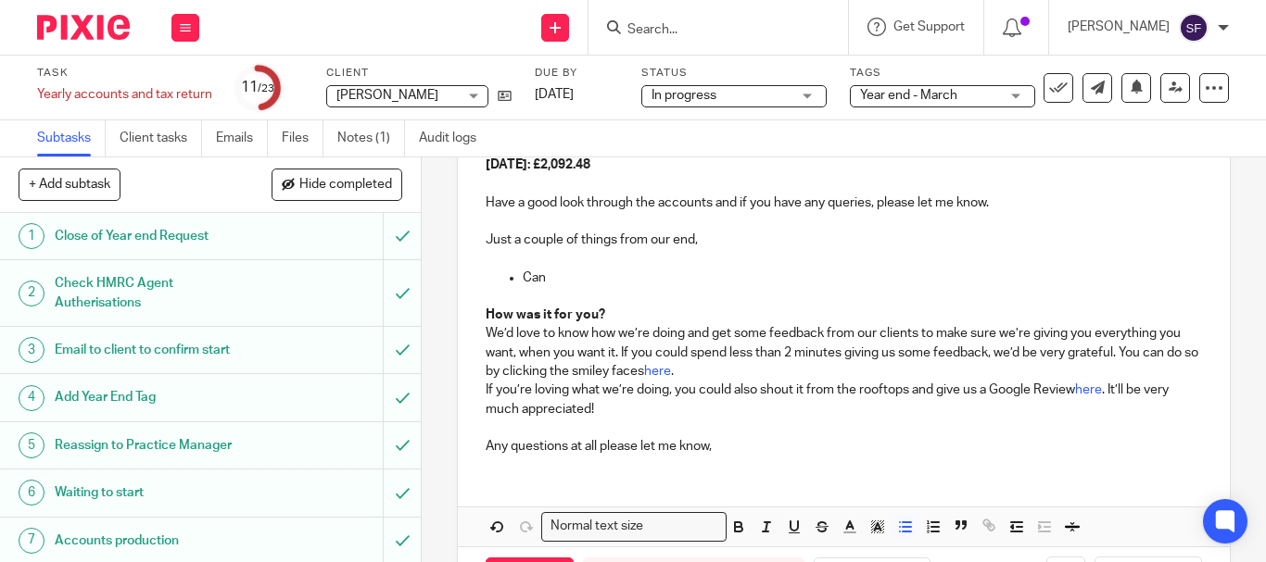
scroll to position [527, 0]
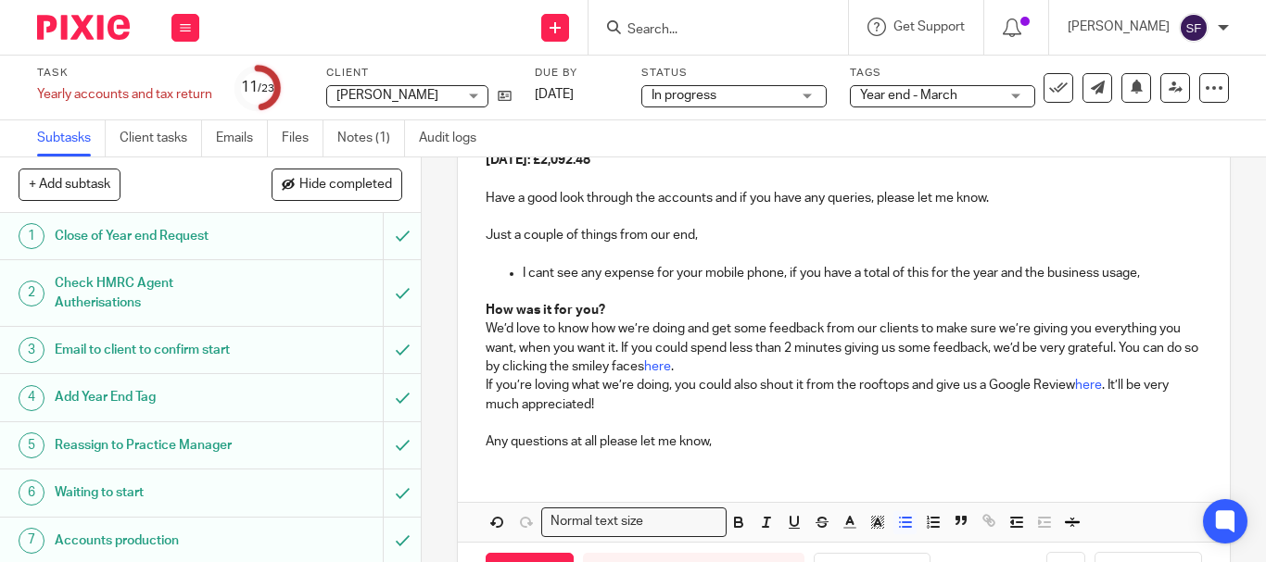
click at [1156, 267] on p "I cant see any expense for your mobile phone, if you have a total of this for t…" at bounding box center [862, 273] width 679 height 19
click at [561, 282] on p "I cant see any expense for your mobile phone, if you have a total of this for t…" at bounding box center [862, 273] width 679 height 19
click at [541, 301] on p at bounding box center [844, 292] width 716 height 19
click at [538, 283] on p "I cant see any expense for your mobile phone, if you have a total of this for t…" at bounding box center [862, 273] width 679 height 19
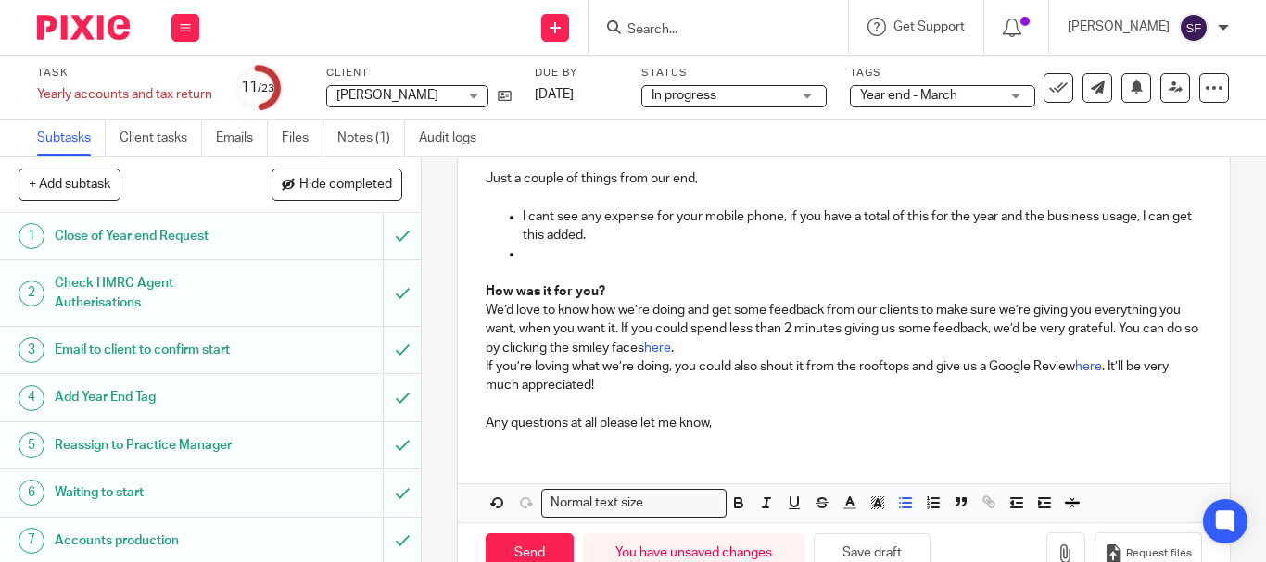
scroll to position [634, 0]
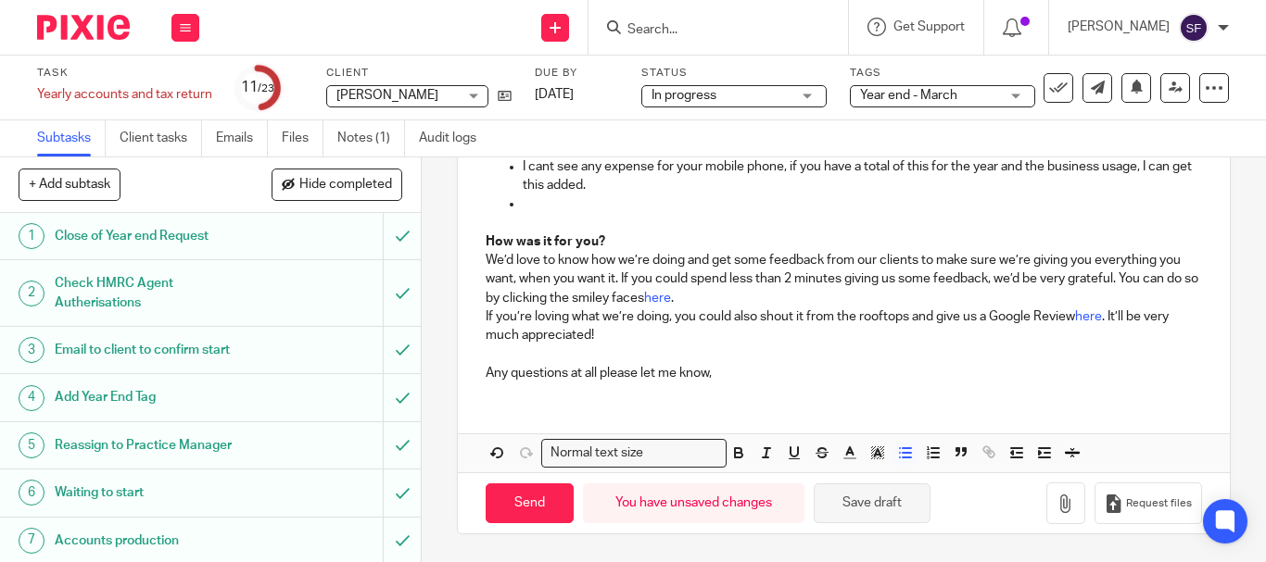
click at [882, 505] on button "Save draft" at bounding box center [872, 504] width 117 height 40
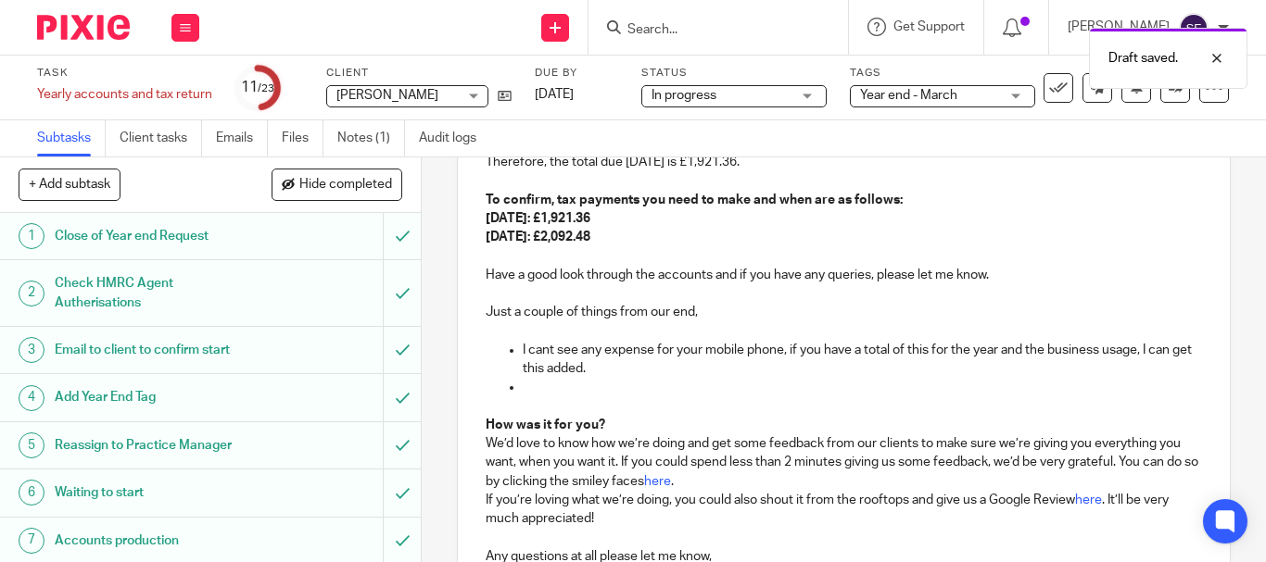
scroll to position [449, 0]
click at [548, 388] on p at bounding box center [862, 389] width 679 height 19
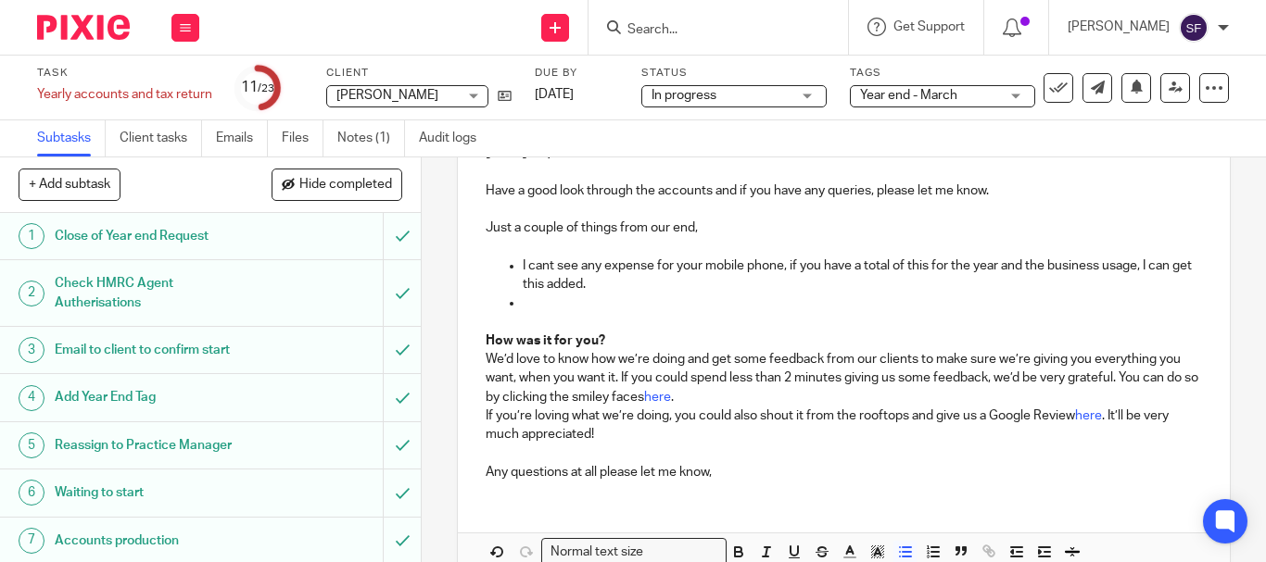
scroll to position [634, 0]
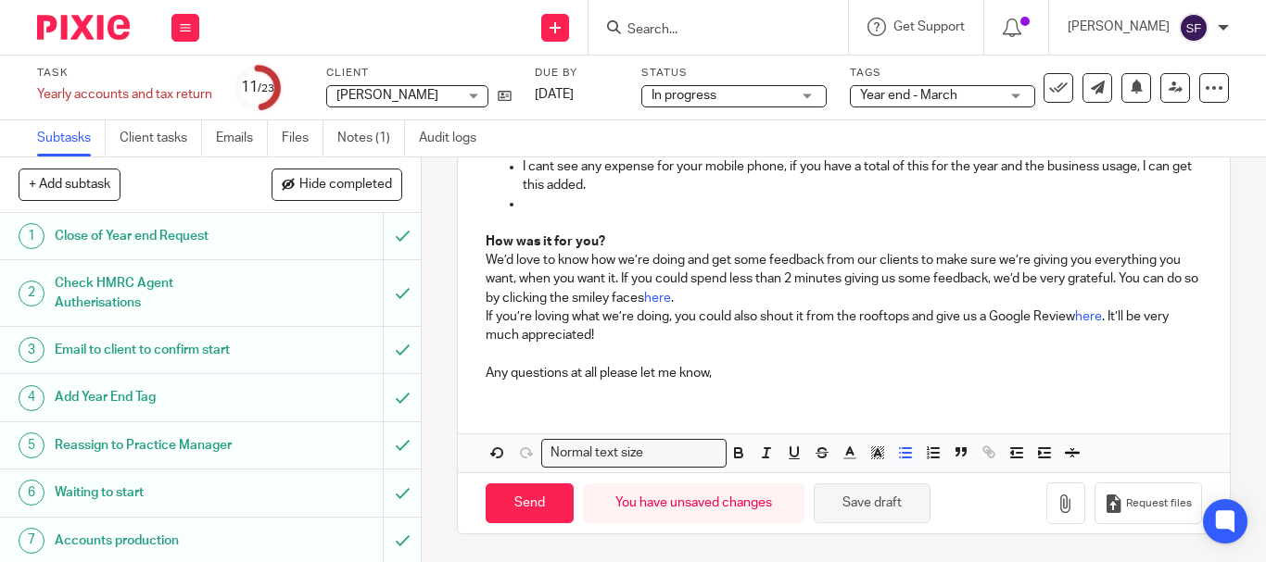
click at [892, 517] on button "Save draft" at bounding box center [872, 504] width 117 height 40
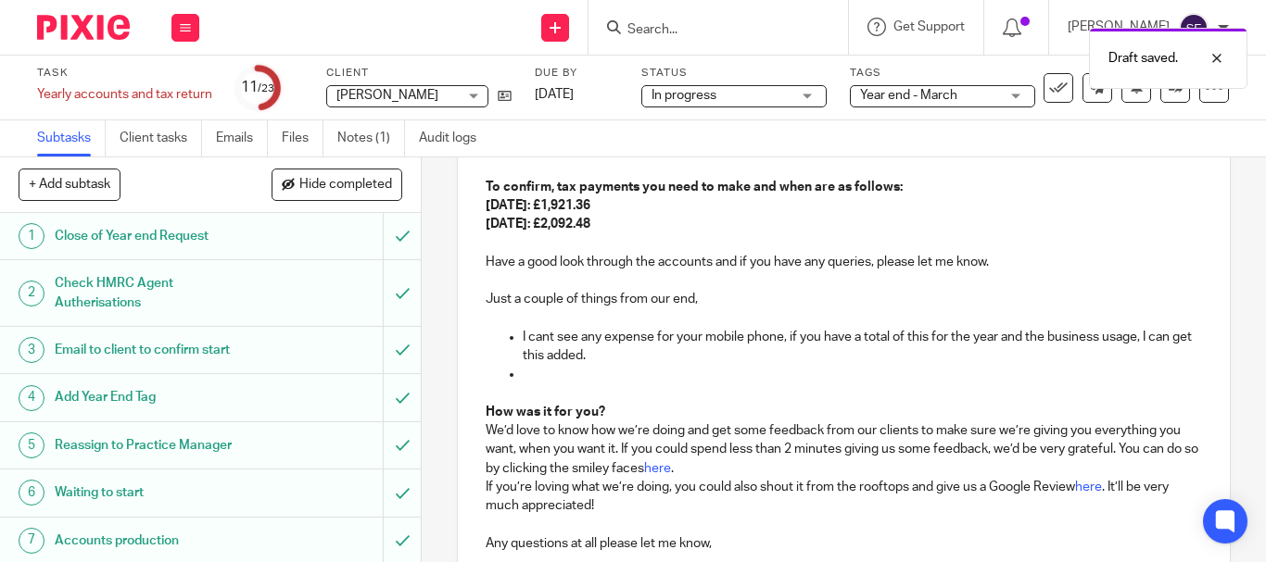
scroll to position [449, 0]
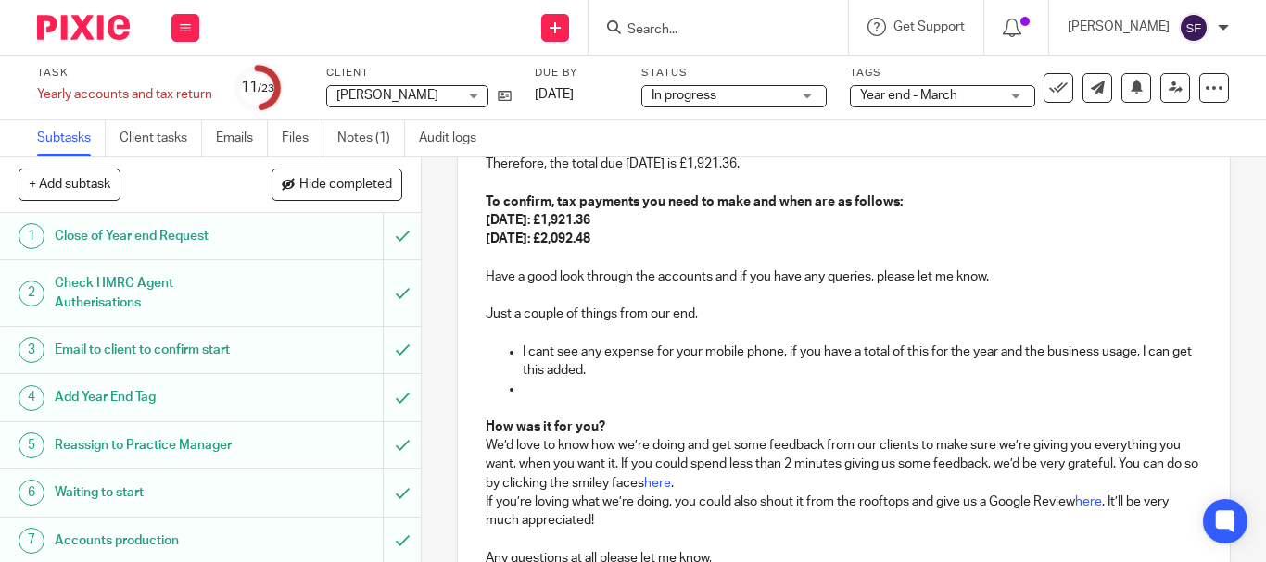
click at [568, 387] on p at bounding box center [862, 389] width 679 height 19
click at [576, 391] on p at bounding box center [862, 389] width 679 height 19
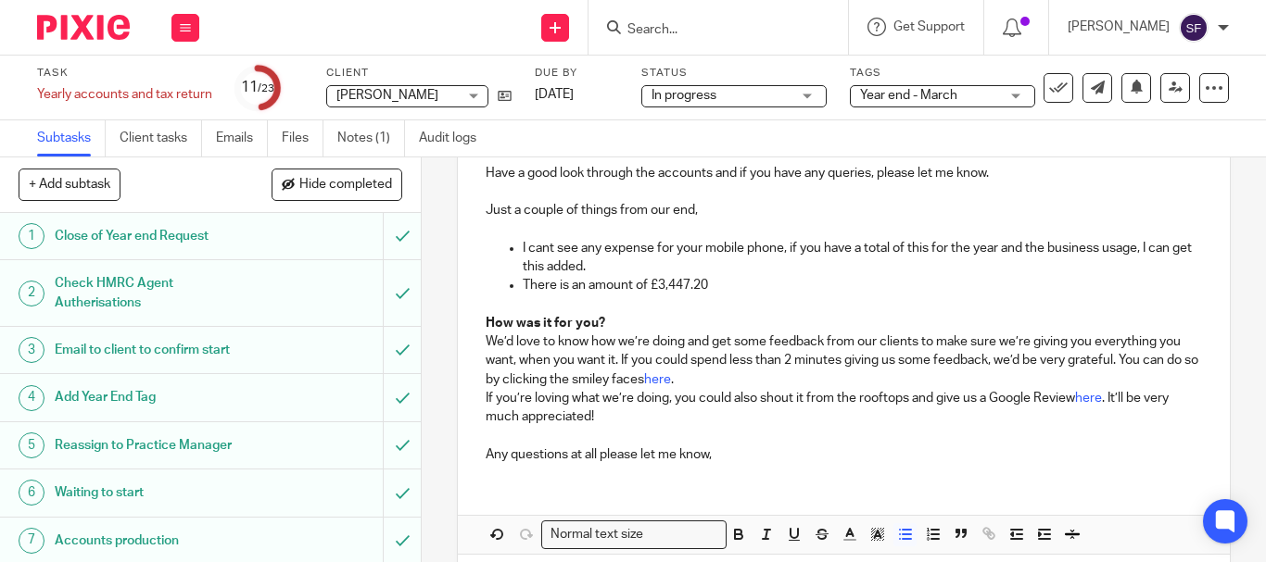
scroll to position [634, 0]
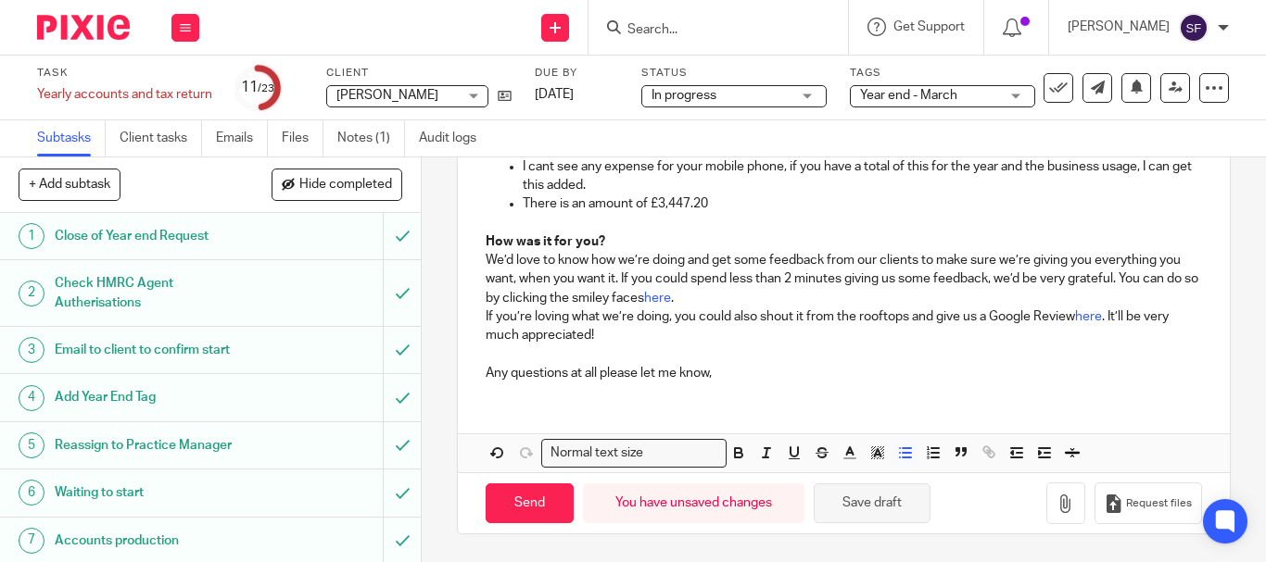
click at [888, 505] on button "Save draft" at bounding box center [872, 504] width 117 height 40
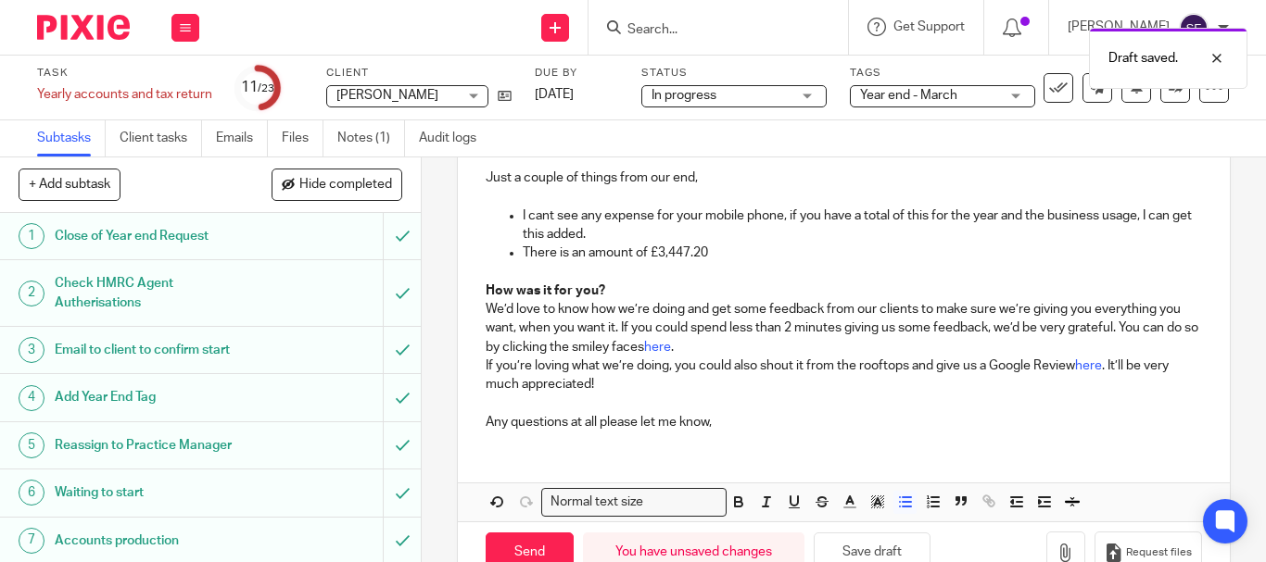
scroll to position [541, 0]
